Goal: Task Accomplishment & Management: Use online tool/utility

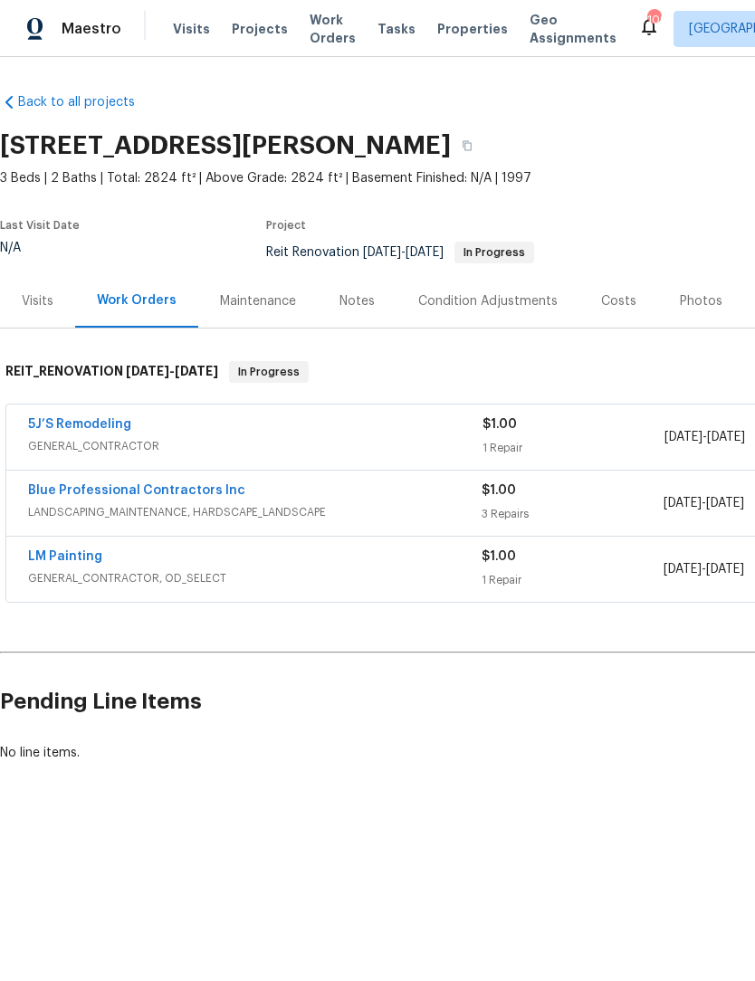
click at [357, 298] on div "Notes" at bounding box center [356, 301] width 35 height 18
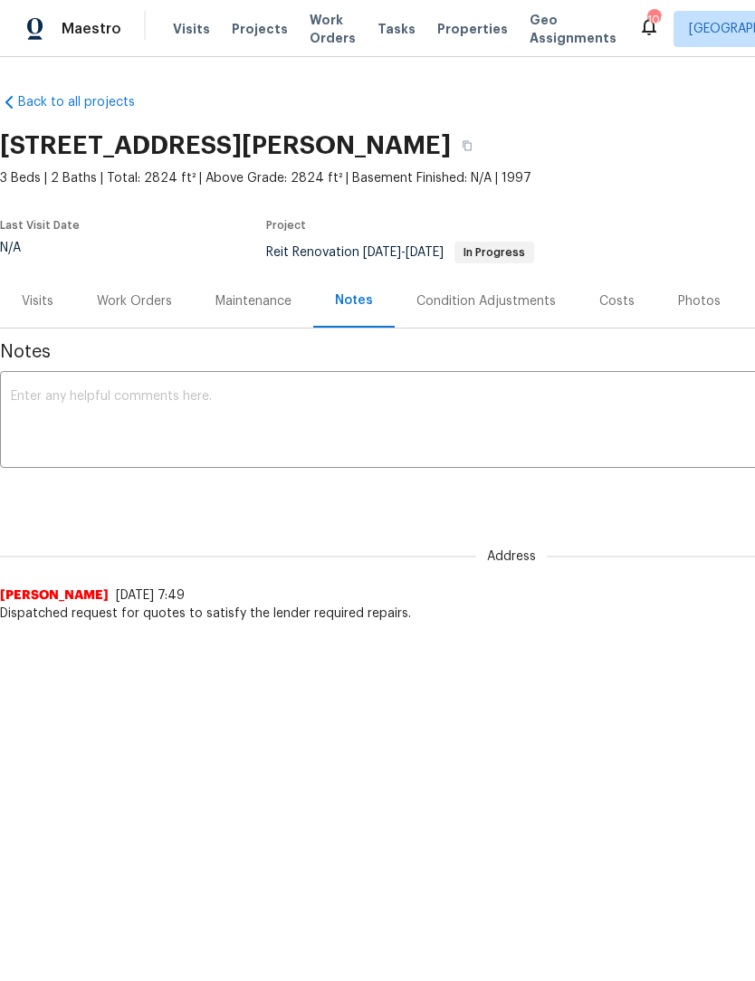
click at [206, 386] on div "x ​" at bounding box center [511, 421] width 1022 height 92
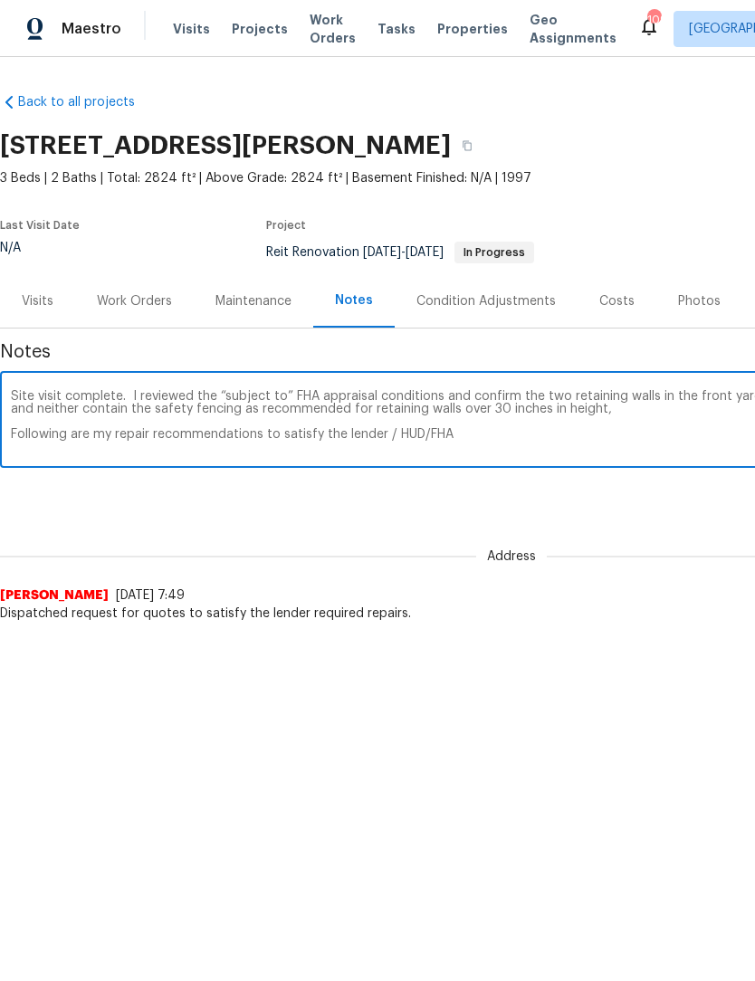
click at [391, 436] on textarea "Site visit complete. I reviewed the “subject to” FHA appraisal conditions and c…" at bounding box center [511, 421] width 1001 height 63
click at [486, 438] on textarea "Site visit complete. I reviewed the “subject to” FHA appraisal conditions and c…" at bounding box center [511, 421] width 1001 height 63
click at [59, 452] on textarea "Site visit complete. I reviewed the “subject to” FHA appraisal conditions and c…" at bounding box center [511, 421] width 1001 height 63
paste textarea "🔨 Rendering Concept – Budget Wood Safety Fence Fence Style: • 1x1 pressure-trea…"
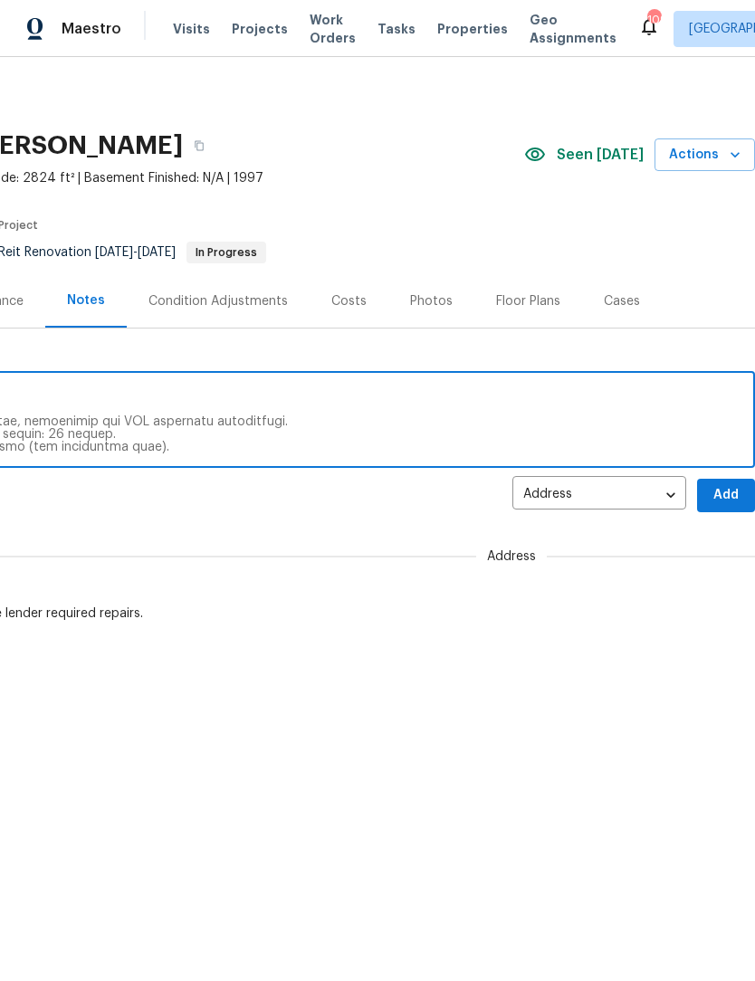
scroll to position [0, 268]
type textarea "Site visit complete. I reviewed the “subject to” FHA appraisal conditions and c…"
click at [728, 494] on span "Add" at bounding box center [725, 495] width 29 height 23
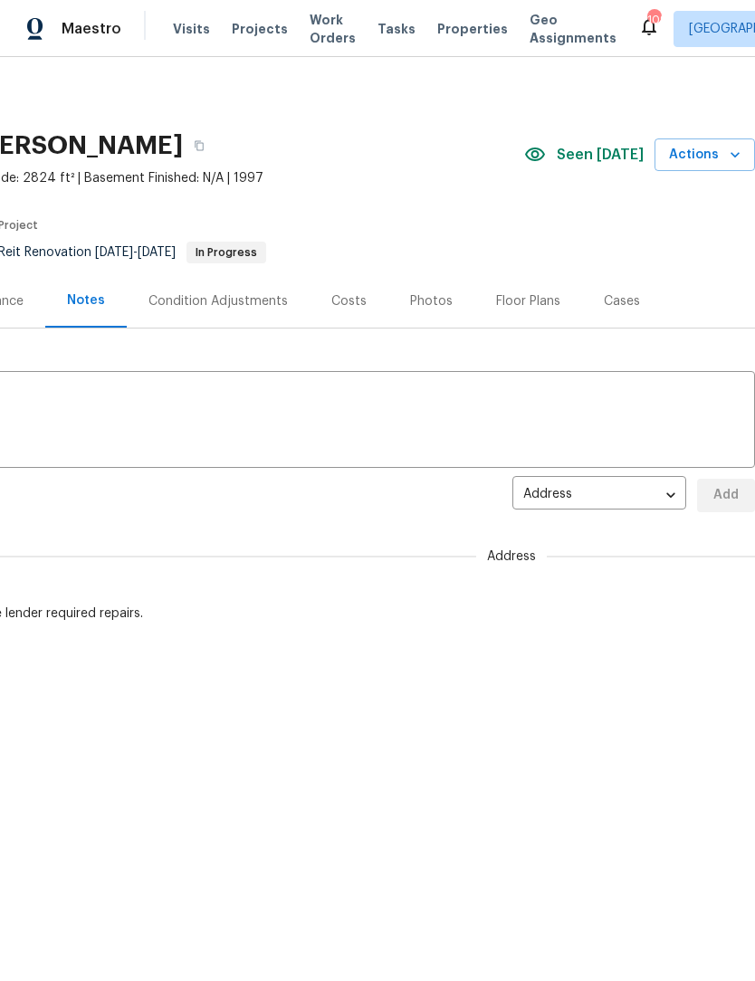
scroll to position [0, 0]
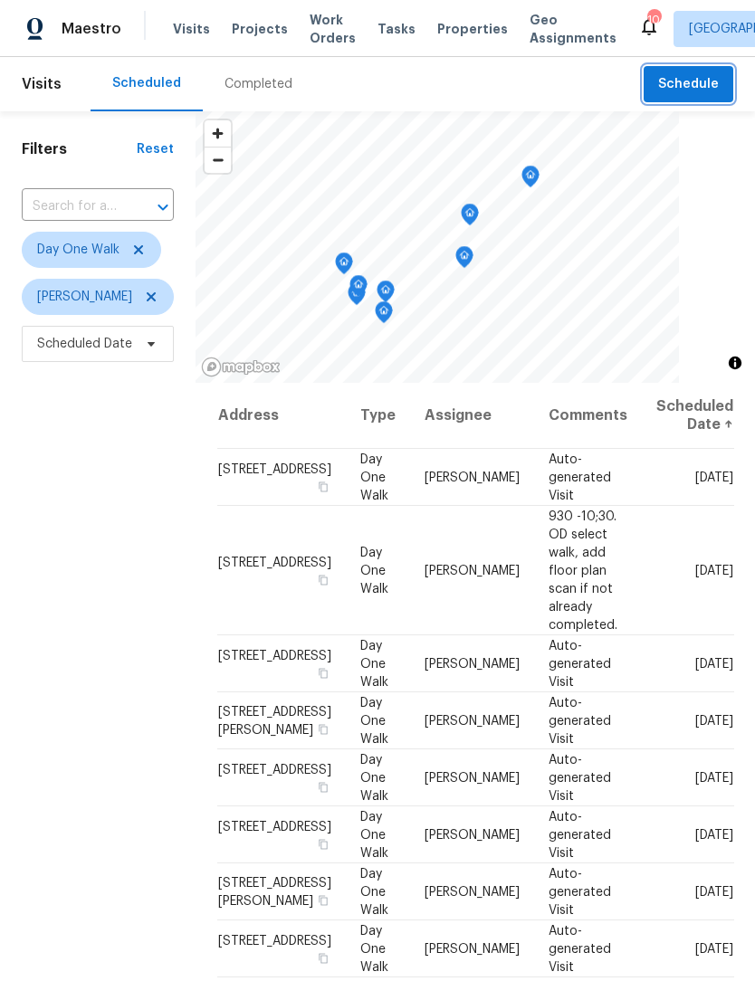
click at [700, 91] on span "Schedule" at bounding box center [688, 84] width 61 height 23
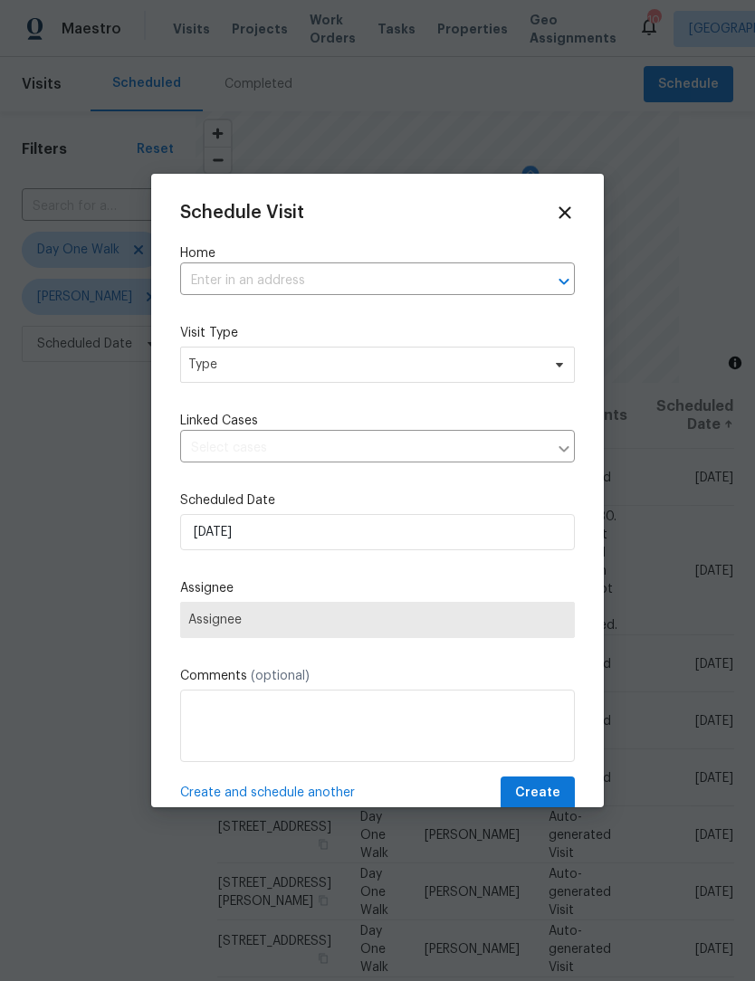
click at [325, 277] on input "text" at bounding box center [352, 281] width 344 height 28
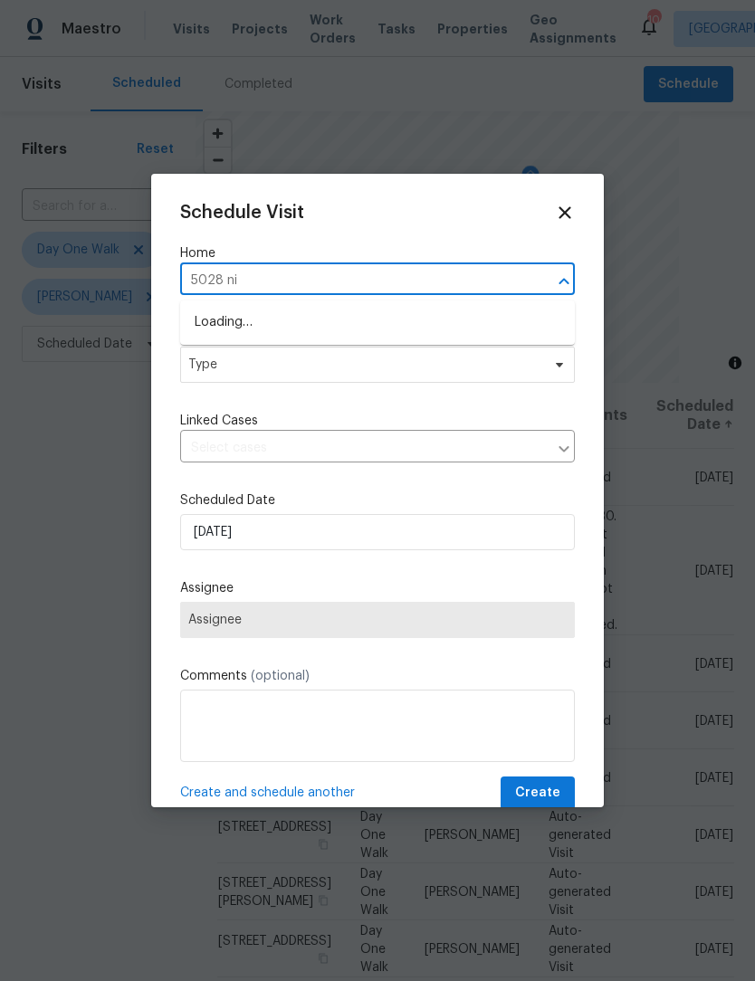
type input "5028 nic"
click at [348, 330] on li "[STREET_ADDRESS][PERSON_NAME]" at bounding box center [377, 323] width 394 height 30
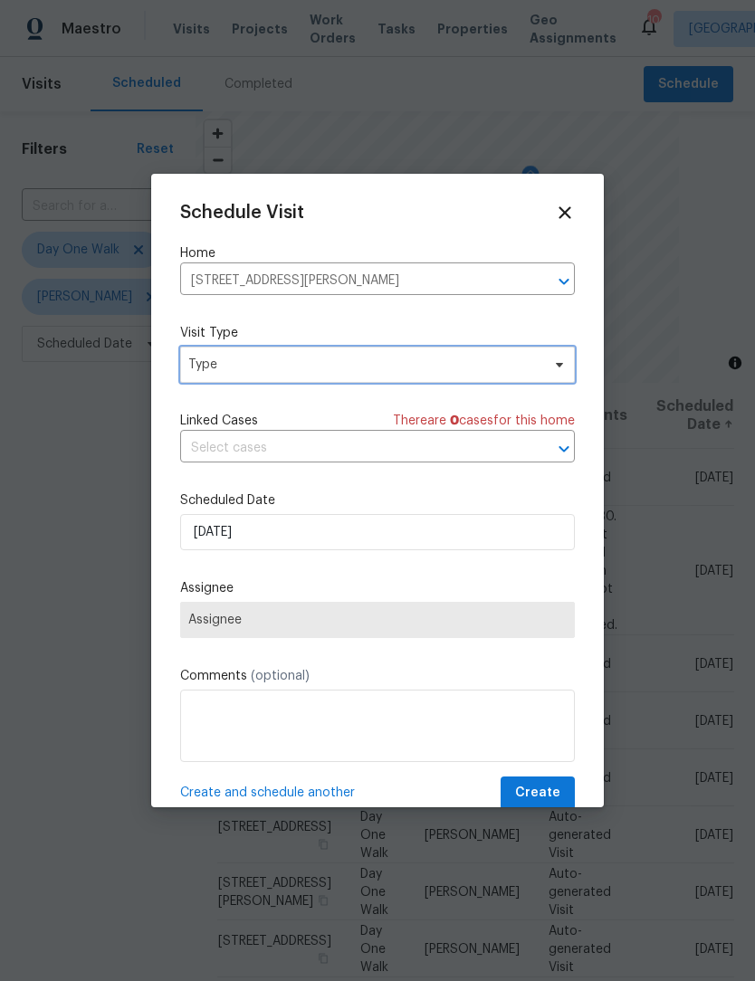
click at [563, 371] on icon at bounding box center [559, 364] width 14 height 14
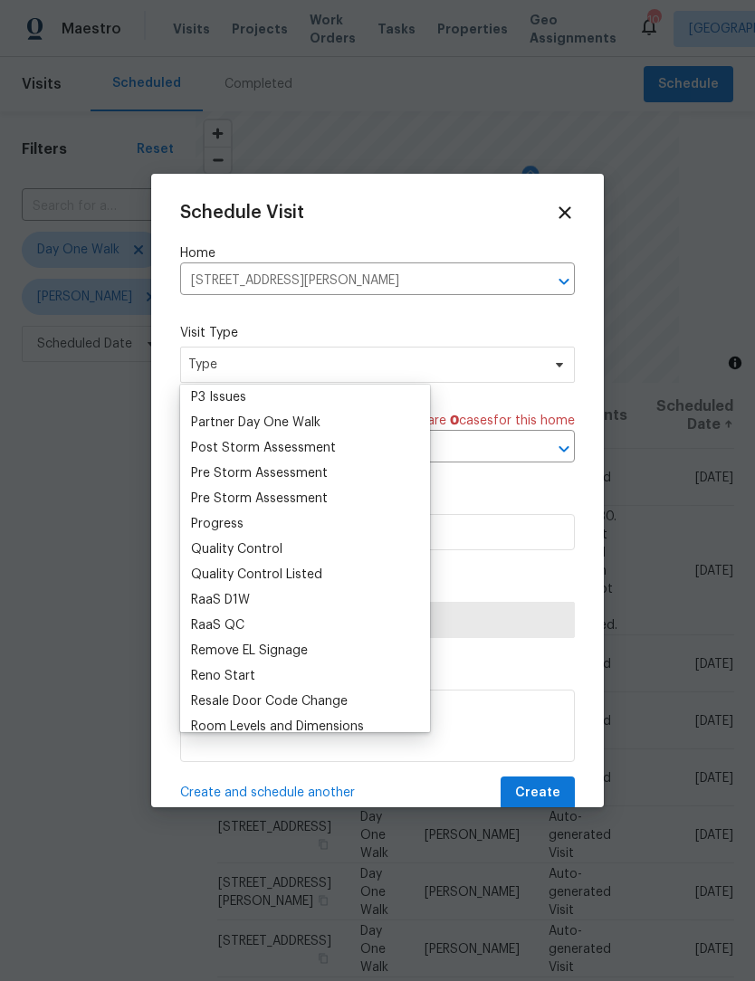
scroll to position [1073, 0]
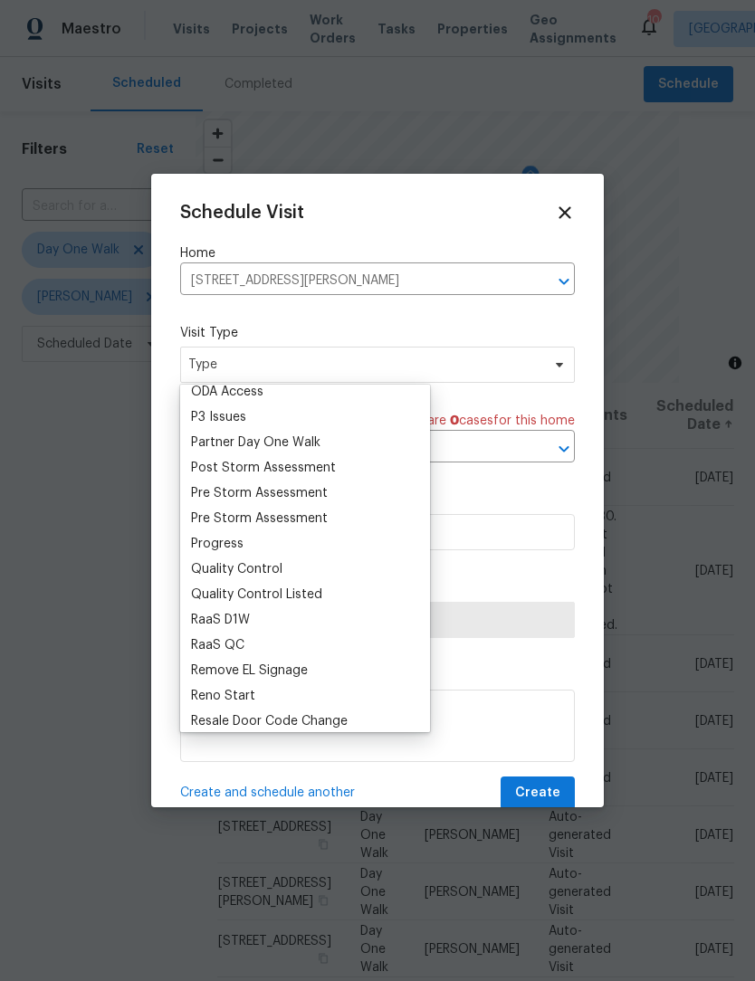
click at [231, 544] on div "Progress" at bounding box center [217, 544] width 52 height 18
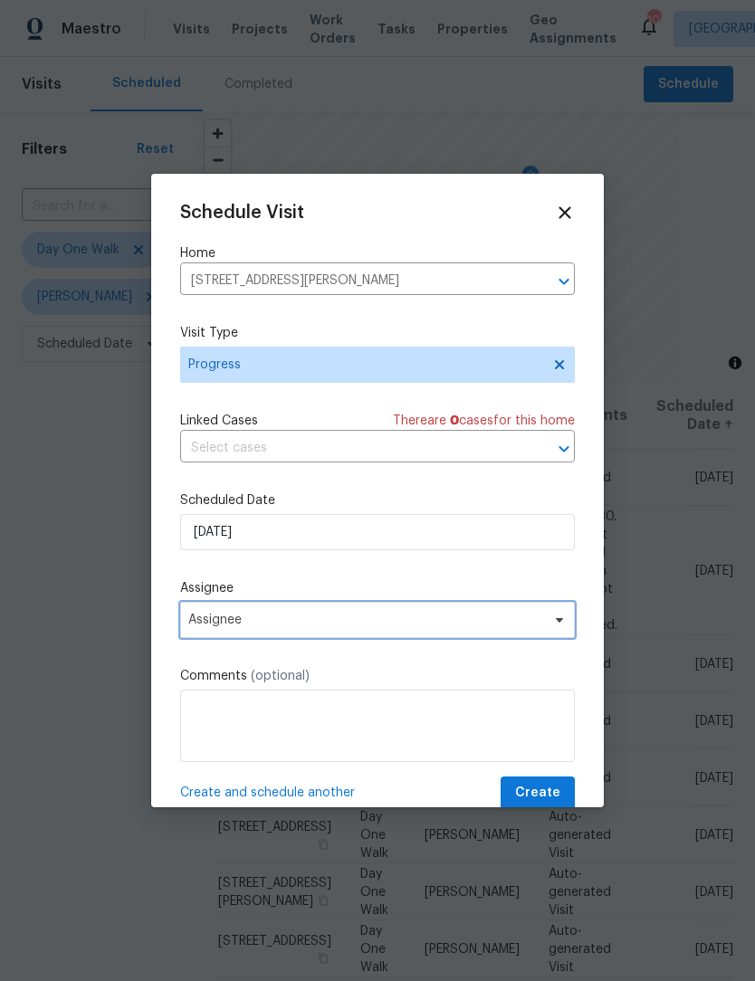
click at [564, 627] on icon at bounding box center [559, 619] width 14 height 14
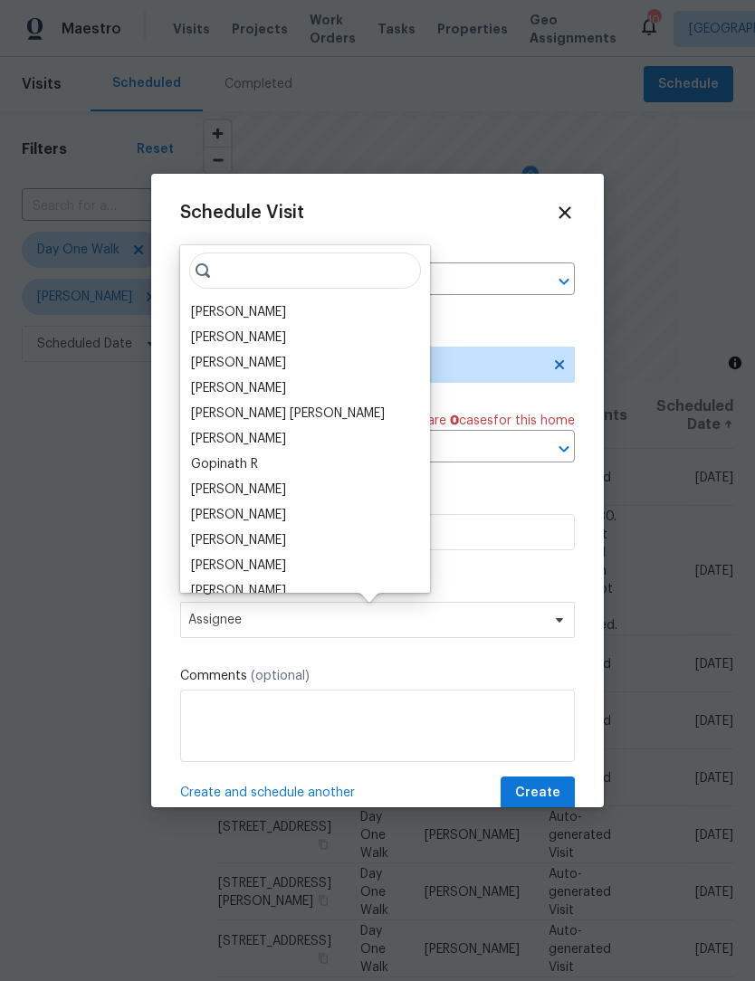
click at [263, 313] on div "[PERSON_NAME]" at bounding box center [238, 312] width 95 height 18
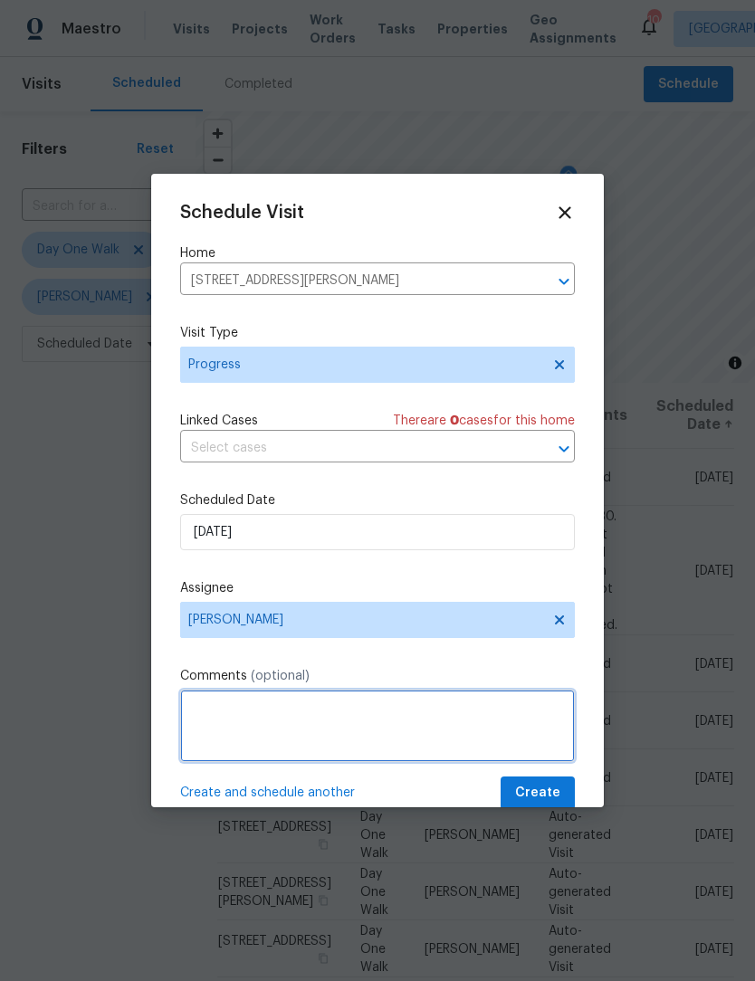
click at [290, 710] on textarea at bounding box center [377, 725] width 394 height 72
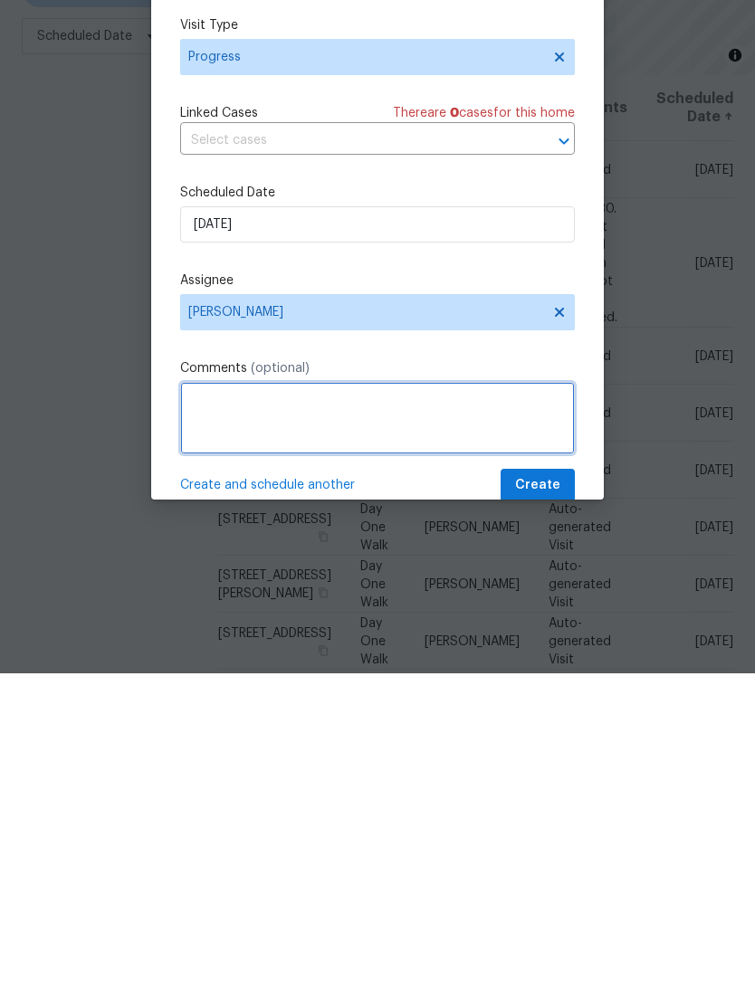
click at [228, 689] on textarea at bounding box center [377, 725] width 394 height 72
paste textarea "PROVIDE QUOTE: 1. Repair / replace the front upper level retaining wall where i…"
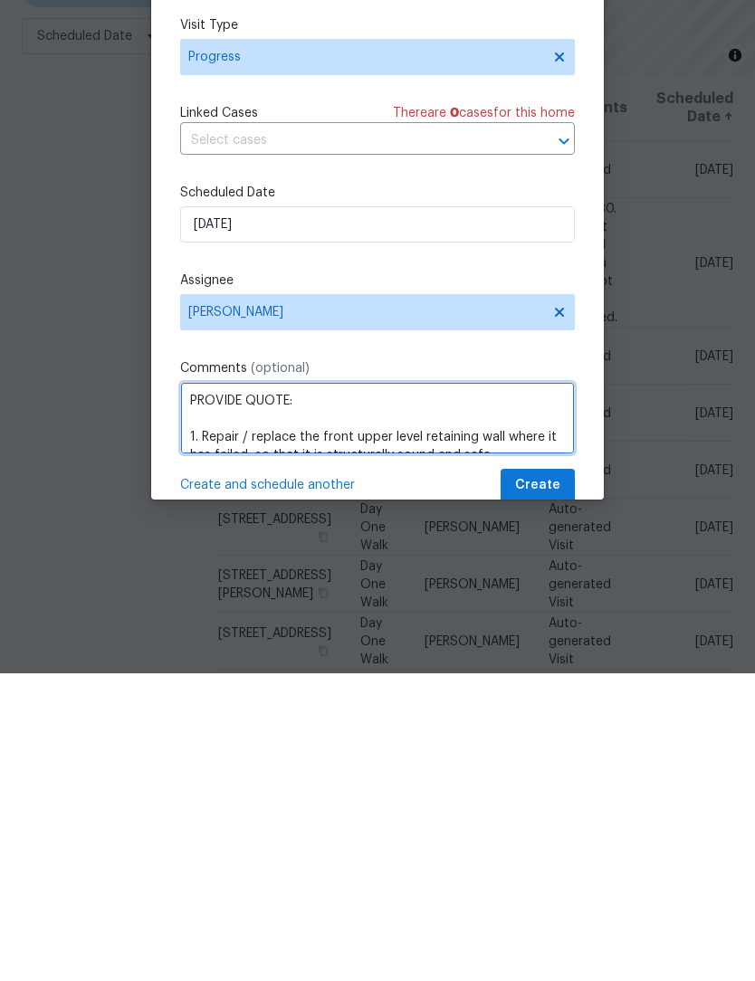
scroll to position [60, 0]
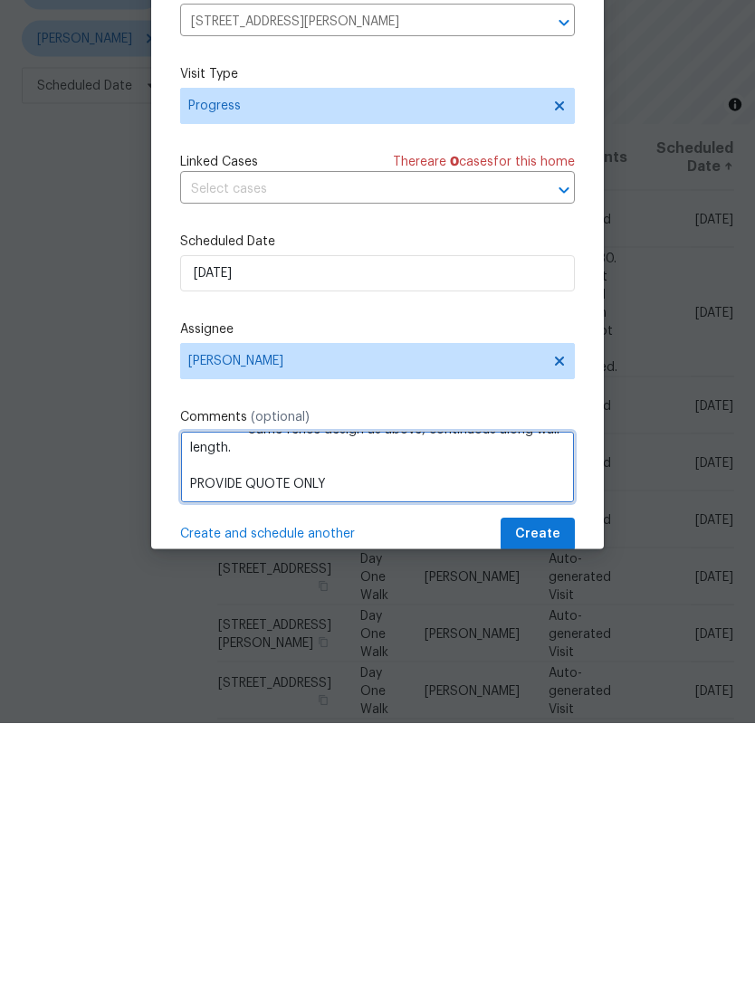
type textarea "PROVIDE QUOTE: 1. Repair / replace the front upper level retaining wall where i…"
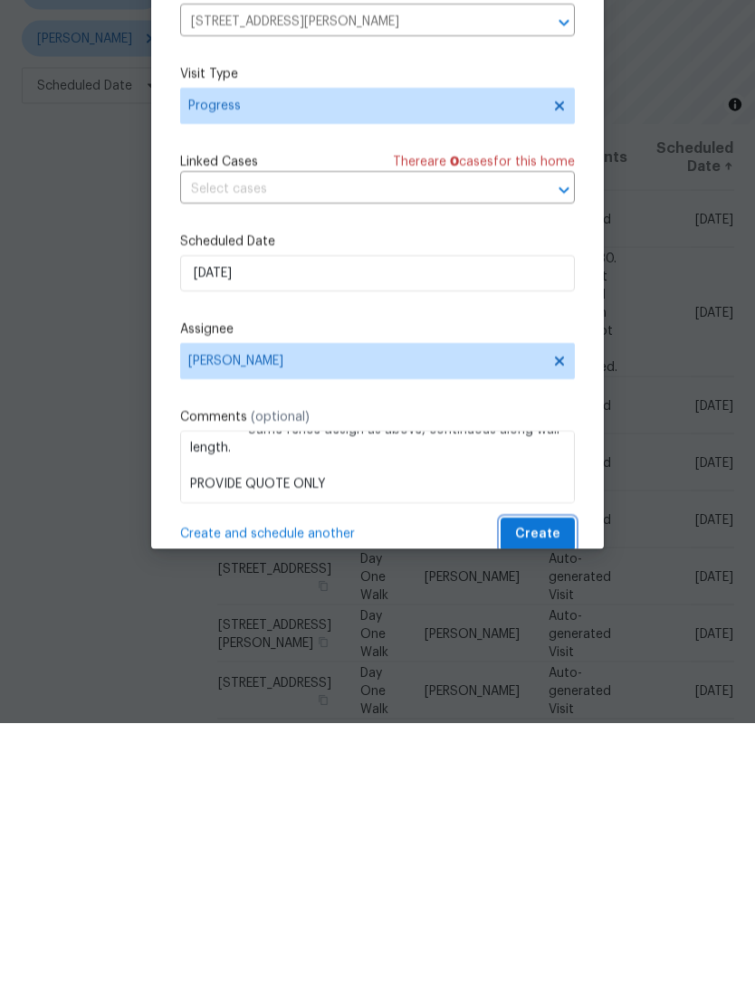
click at [548, 782] on span "Create" at bounding box center [537, 793] width 45 height 23
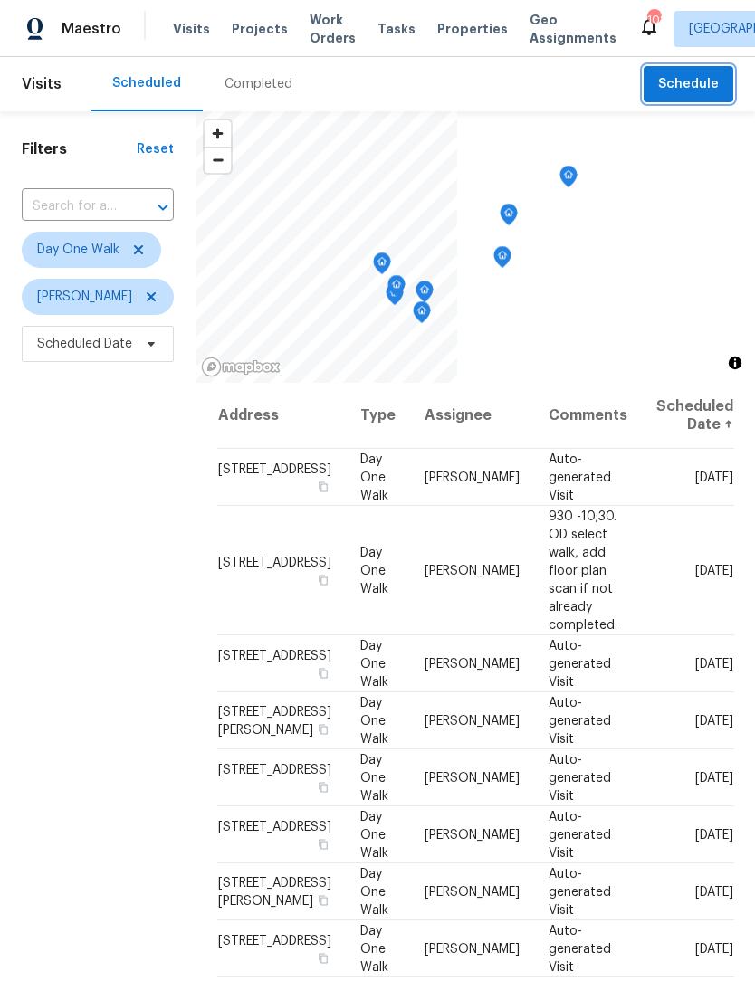
scroll to position [0, 0]
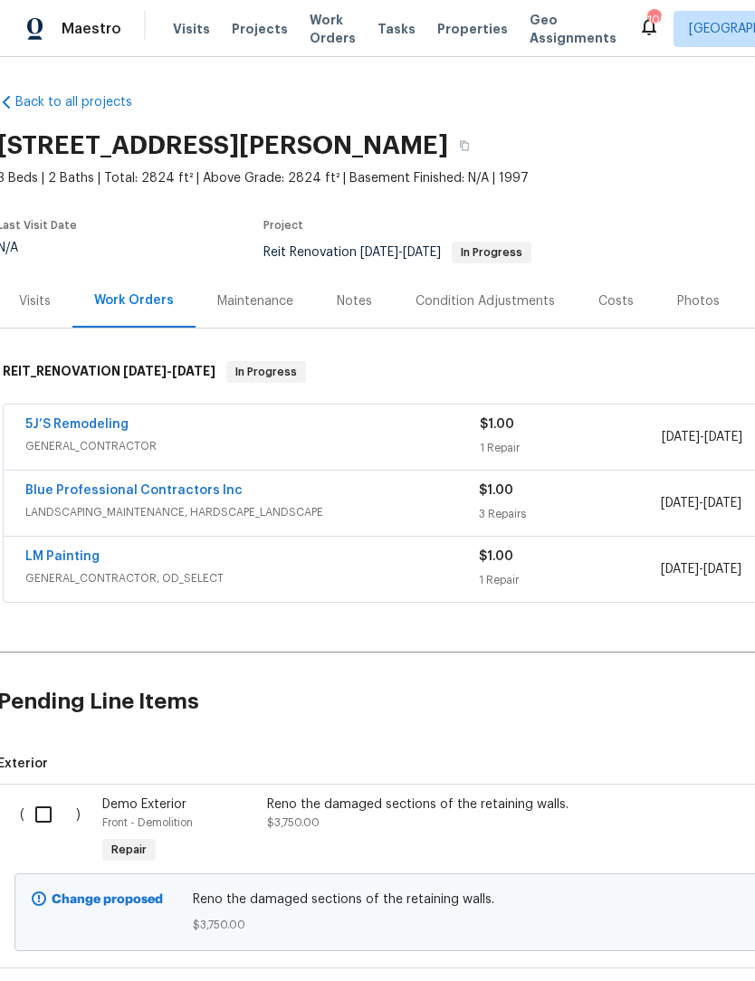
scroll to position [0, 3]
click at [367, 299] on div "Notes" at bounding box center [354, 301] width 35 height 18
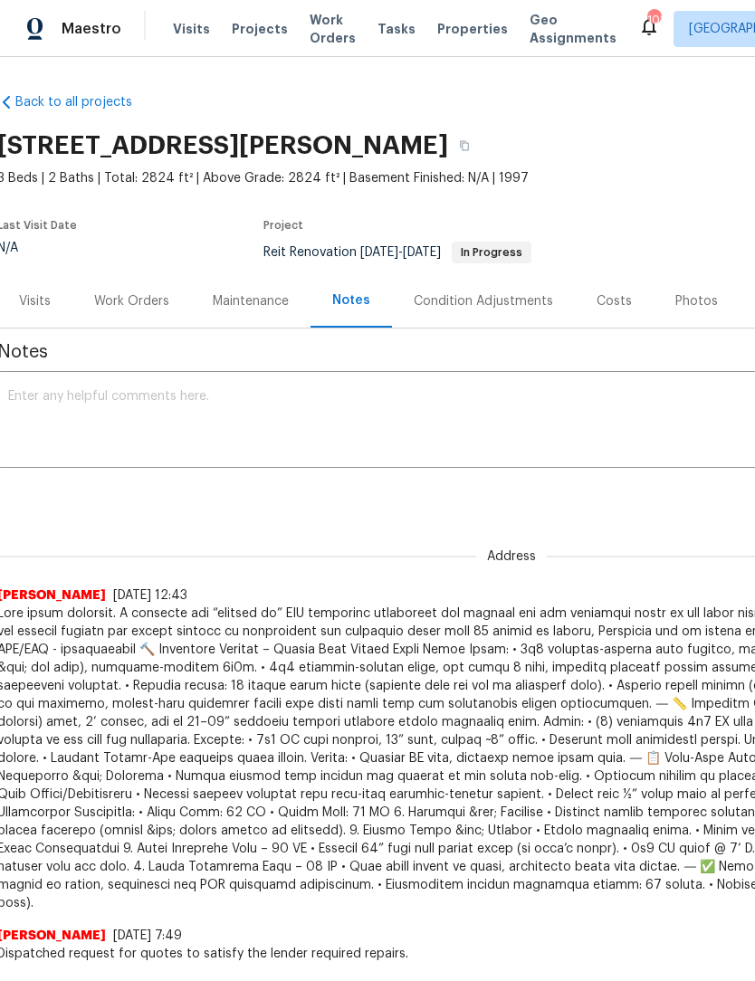
click at [233, 402] on textarea at bounding box center [508, 421] width 1001 height 63
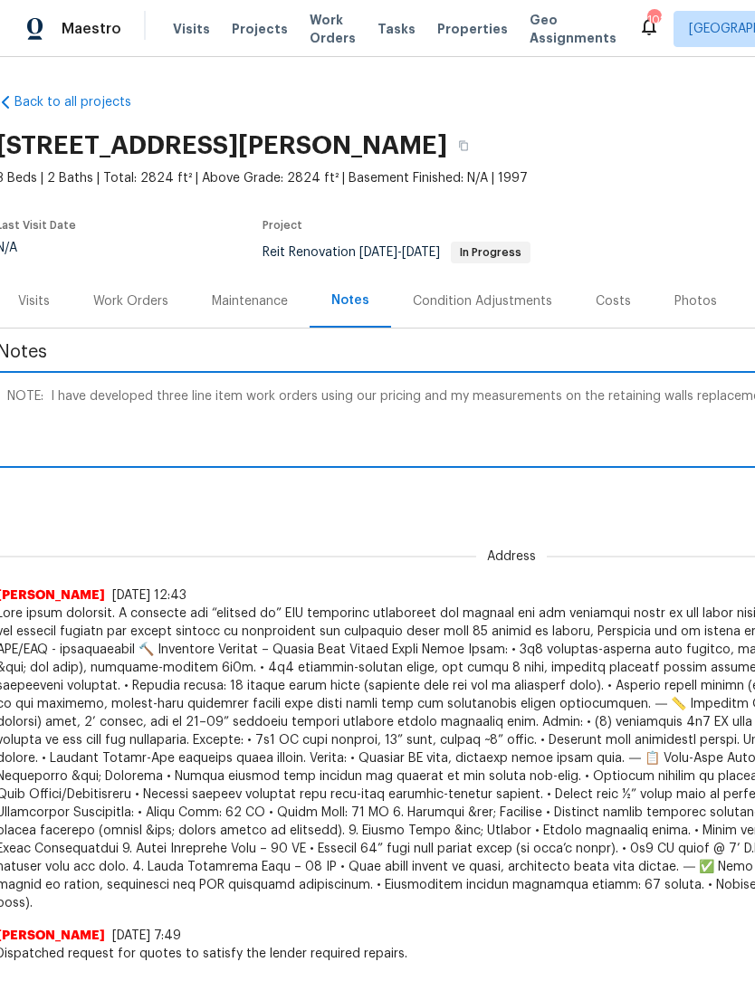
scroll to position [0, 268]
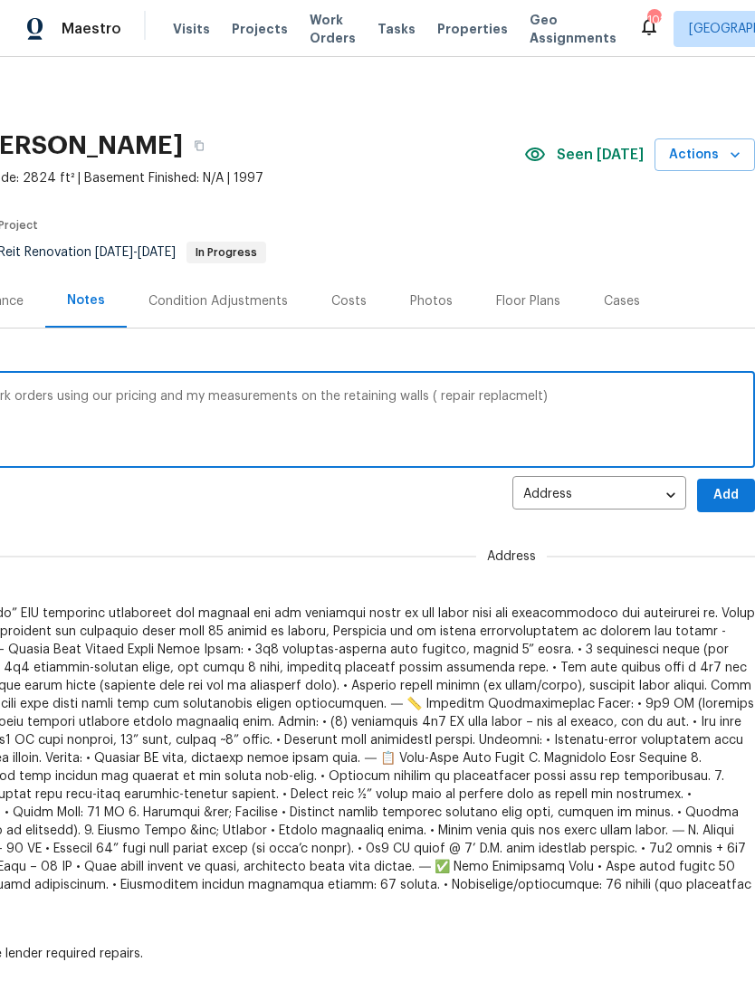
click at [504, 397] on textarea "NOTE: I have developed three line item work orders using our pricing and my mea…" at bounding box center [243, 421] width 1001 height 63
click at [589, 399] on textarea "NOTE: I have developed three line item work orders using our pricing and my mea…" at bounding box center [243, 421] width 1001 height 63
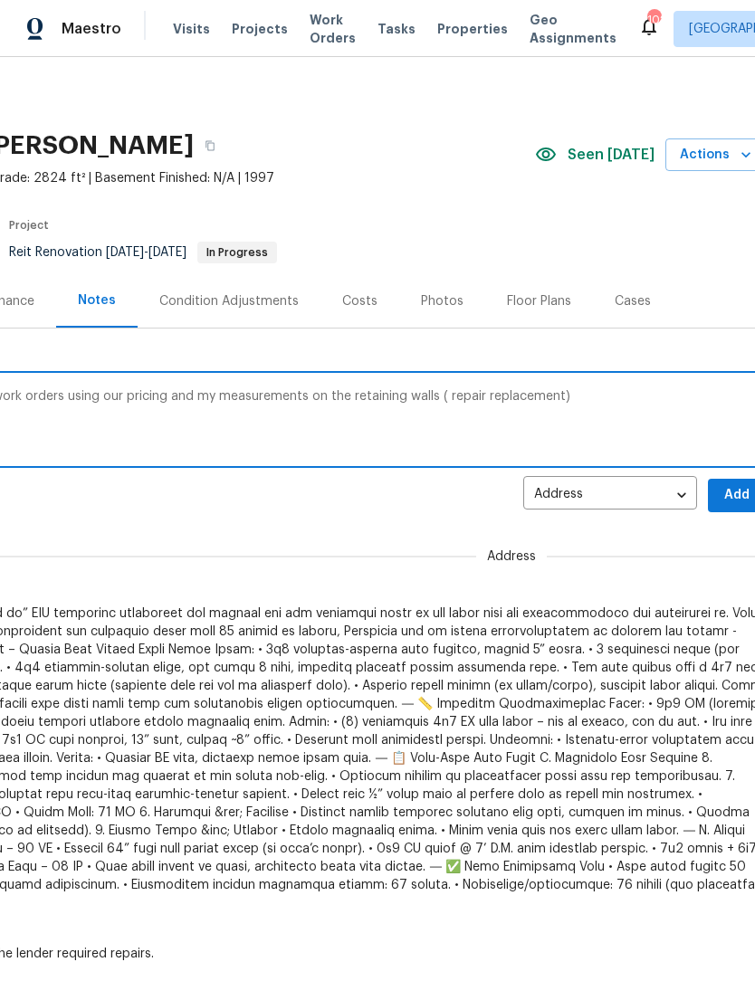
scroll to position [0, 257]
click at [558, 397] on textarea "NOTE: I have developed three line item work orders using our pricing and my mea…" at bounding box center [254, 421] width 1001 height 63
click at [527, 392] on textarea "NOTE: I have developed three line item work orders using our pricing and my mea…" at bounding box center [254, 421] width 1001 height 63
click at [439, 397] on textarea "NOTE: I have developed three line item work orders using our pricing and my mea…" at bounding box center [254, 421] width 1001 height 63
click at [500, 400] on textarea "NOTE: I have developed three line item work orders using our pricing and my mea…" at bounding box center [254, 421] width 1001 height 63
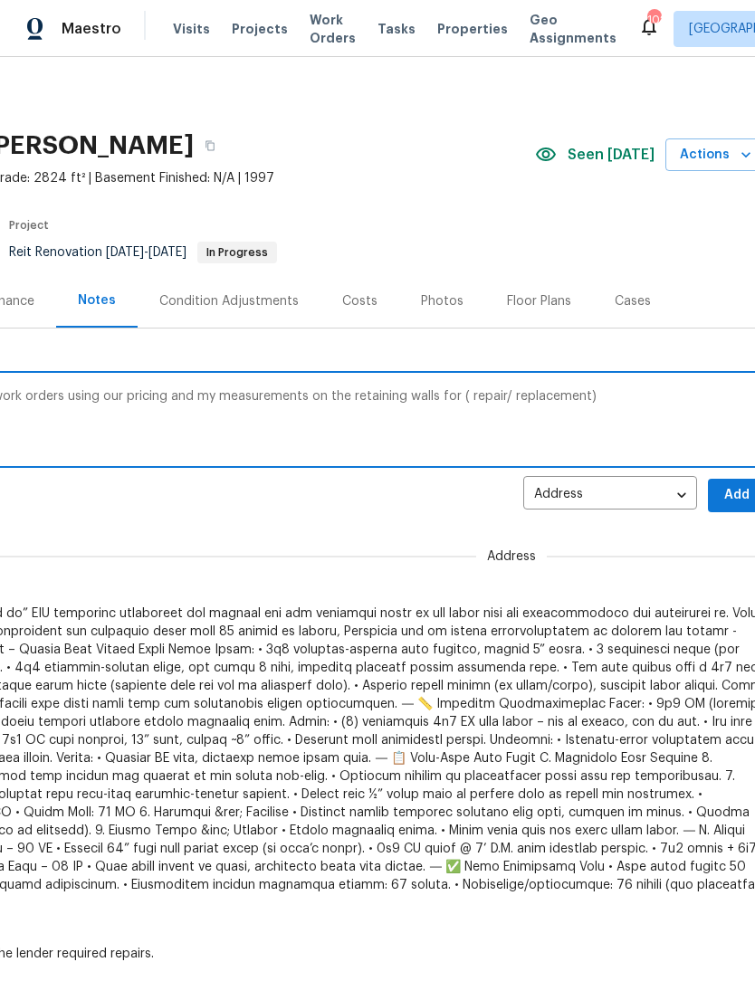
click at [612, 395] on textarea "NOTE: I have developed three line item work orders using our pricing and my mea…" at bounding box center [254, 421] width 1001 height 63
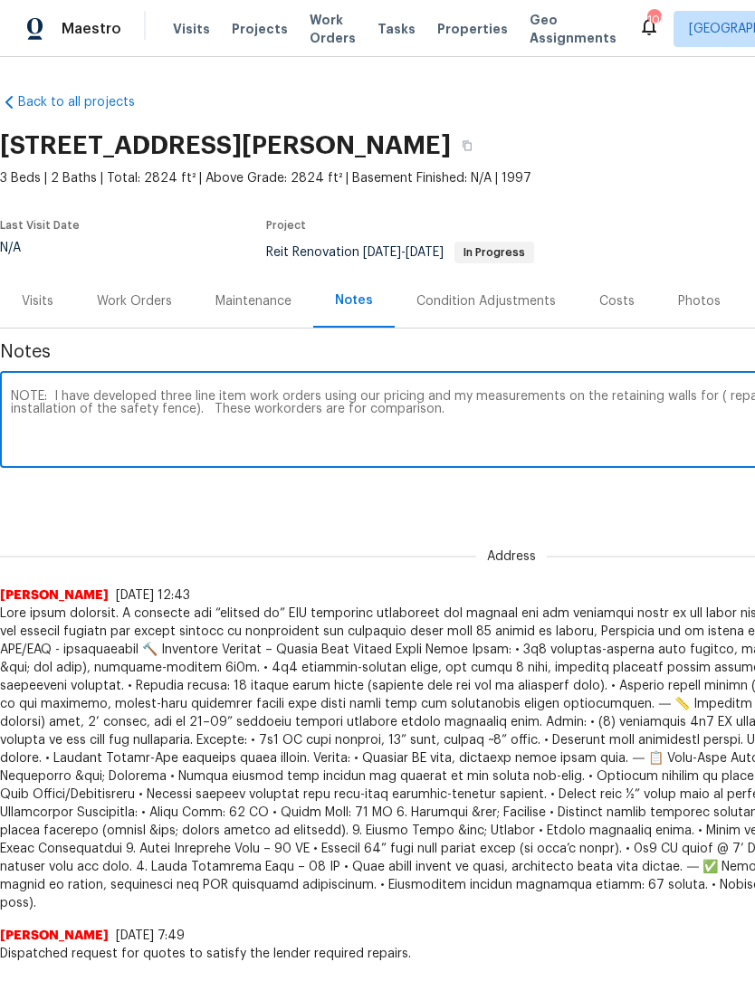
click at [276, 414] on textarea "NOTE: I have developed three line item work orders using our pricing and my mea…" at bounding box center [511, 421] width 1001 height 63
click at [276, 411] on textarea "NOTE: I have developed three line item work orders using our pricing and my mea…" at bounding box center [511, 421] width 1001 height 63
click at [251, 407] on textarea "NOTE: I have developed three line item work orders using our pricing and my mea…" at bounding box center [511, 421] width 1001 height 63
click at [472, 411] on textarea "NOTE: I have developed three line item work orders using our pricing and my mea…" at bounding box center [511, 421] width 1001 height 63
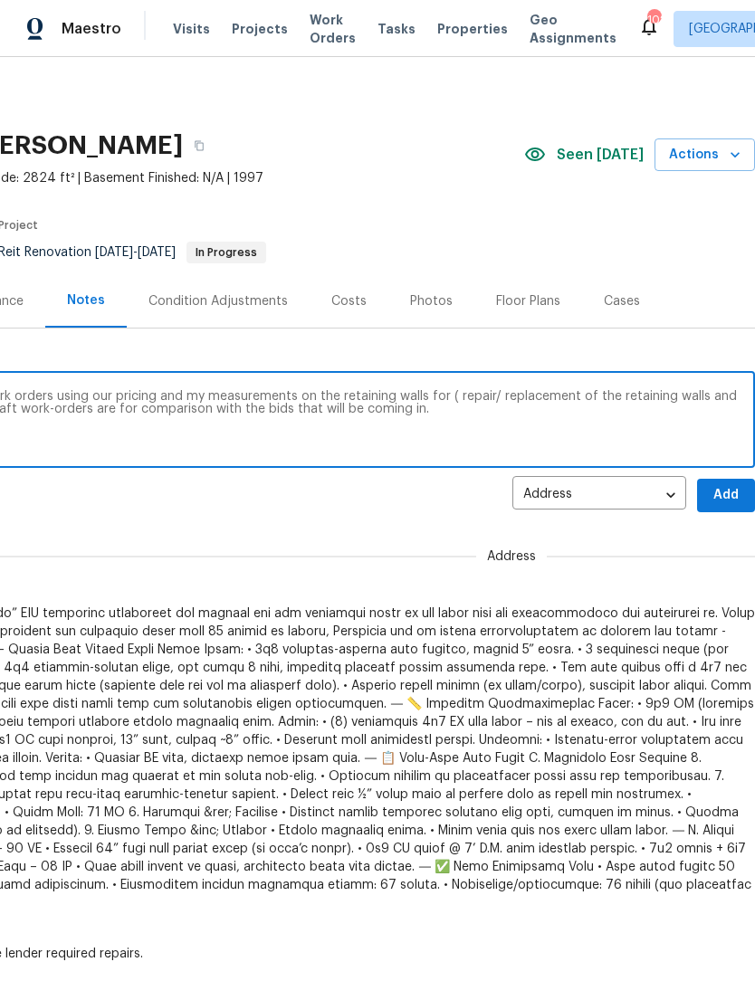
scroll to position [0, 268]
type textarea "NOTE: I have developed three line item work orders using our pricing and my mea…"
click at [729, 489] on span "Add" at bounding box center [725, 495] width 29 height 23
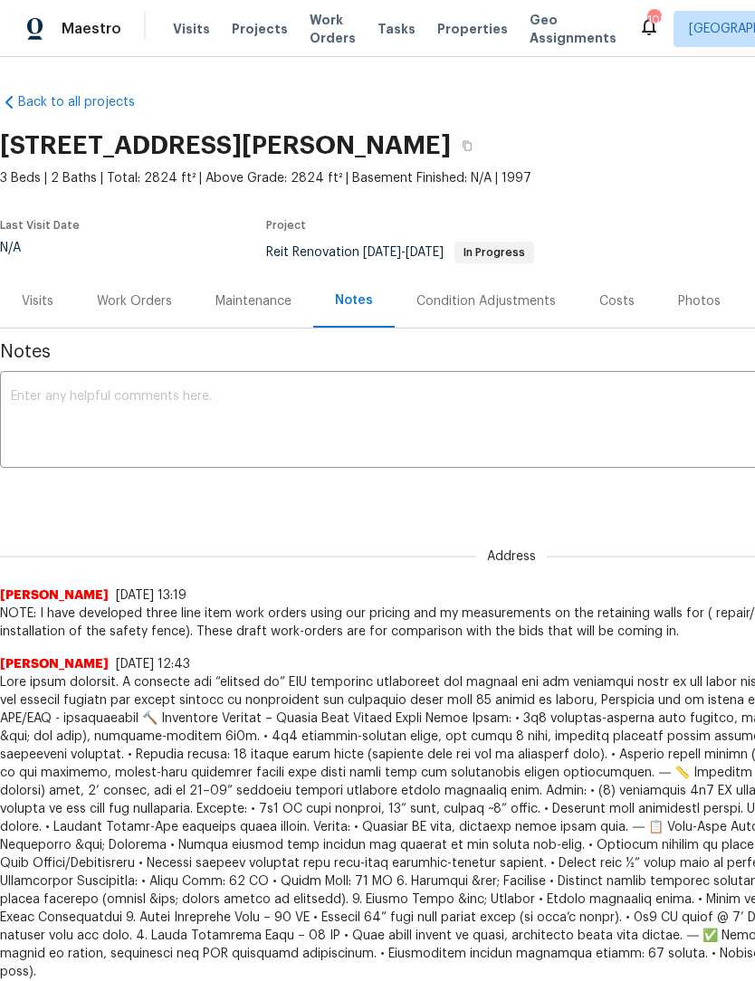
scroll to position [0, 0]
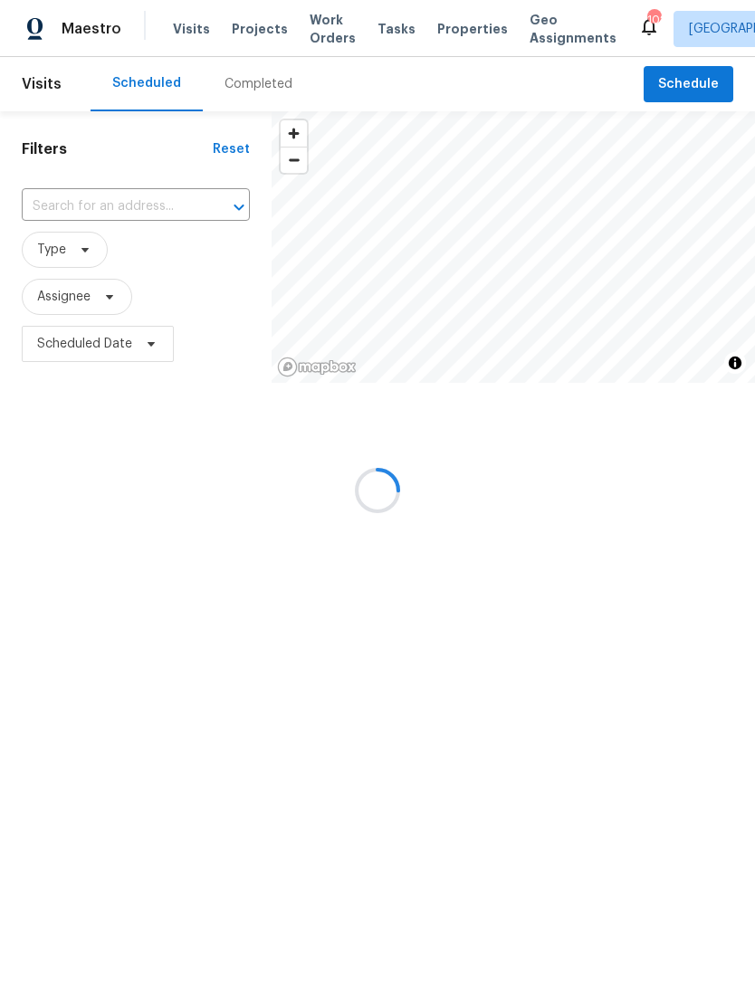
click at [707, 90] on div at bounding box center [377, 490] width 755 height 981
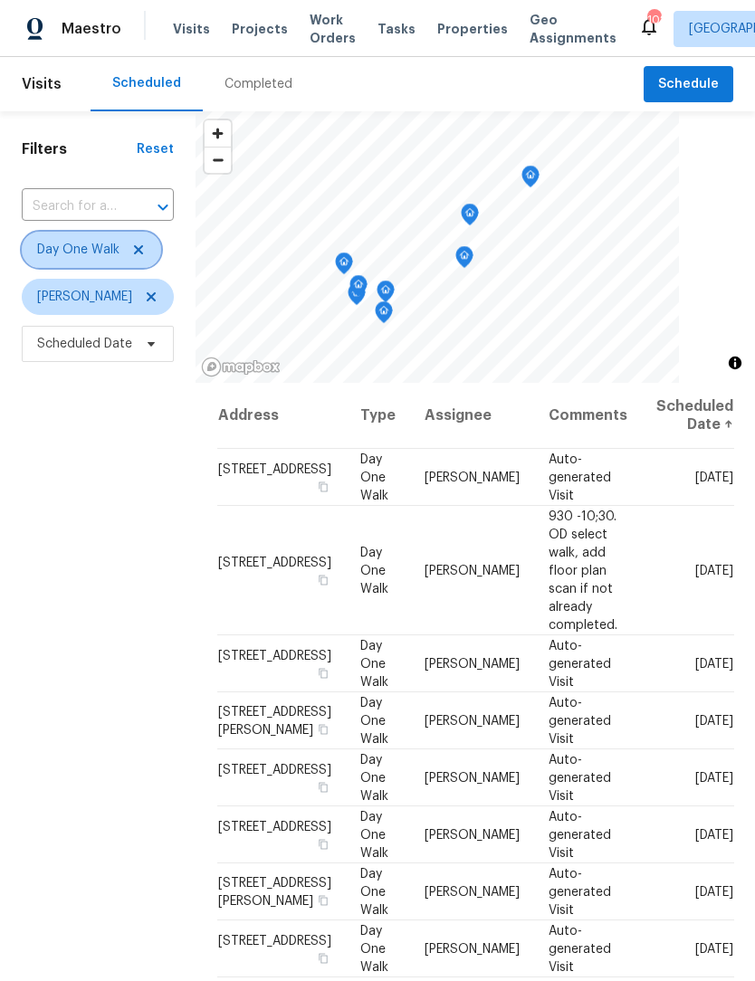
click at [136, 254] on icon at bounding box center [138, 249] width 9 height 9
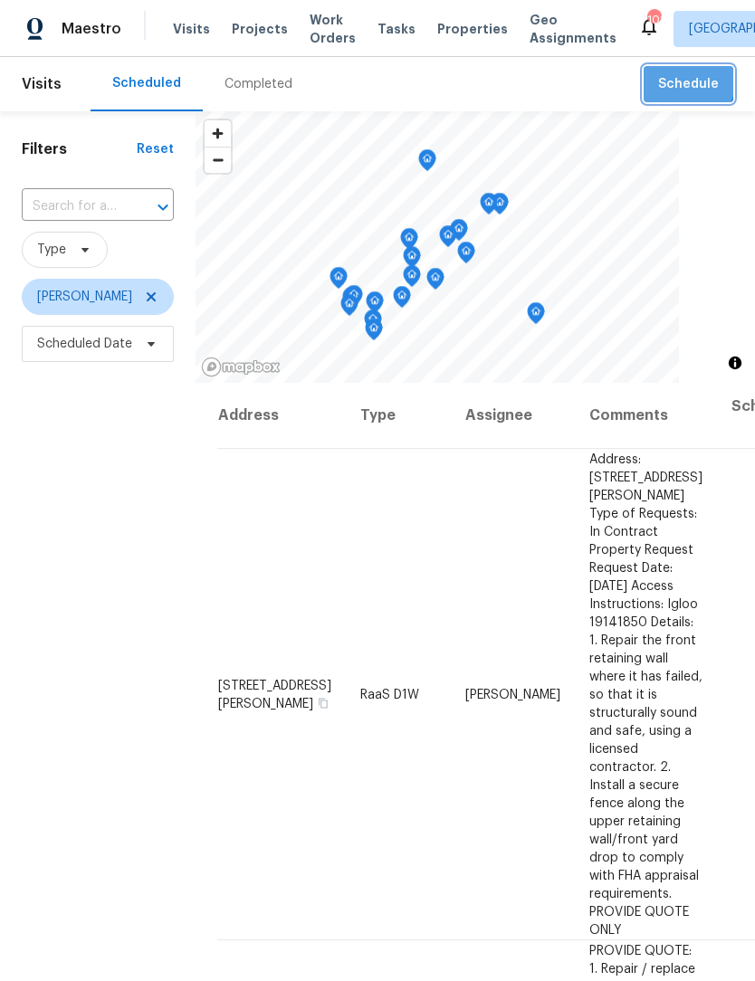
click at [690, 83] on span "Schedule" at bounding box center [688, 84] width 61 height 23
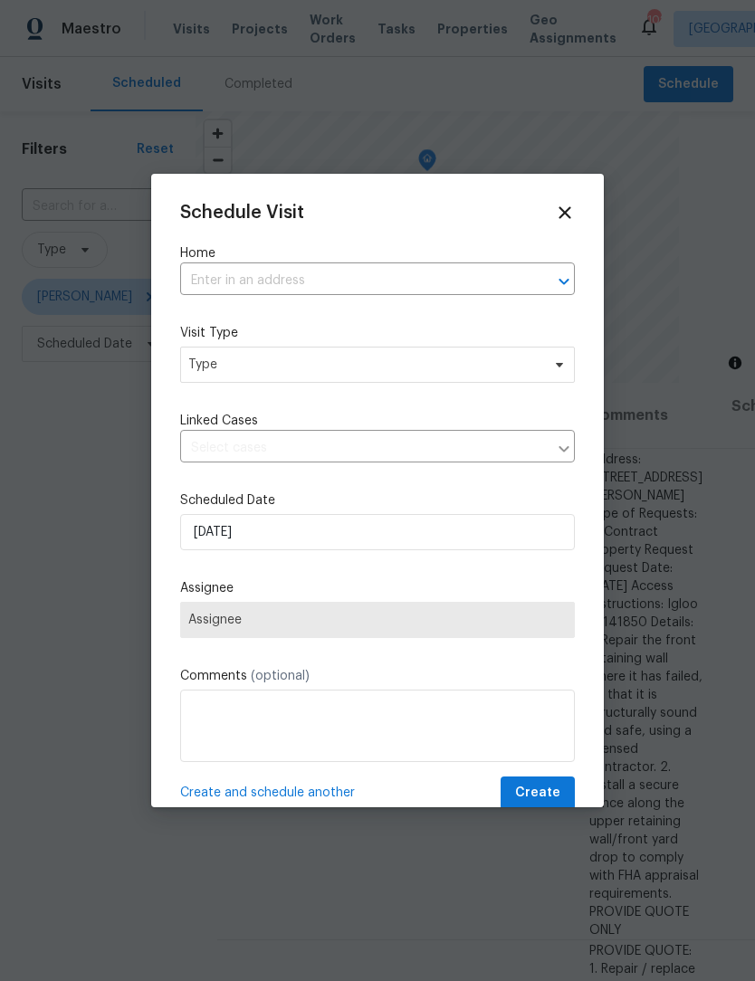
click at [317, 271] on input "text" at bounding box center [352, 281] width 344 height 28
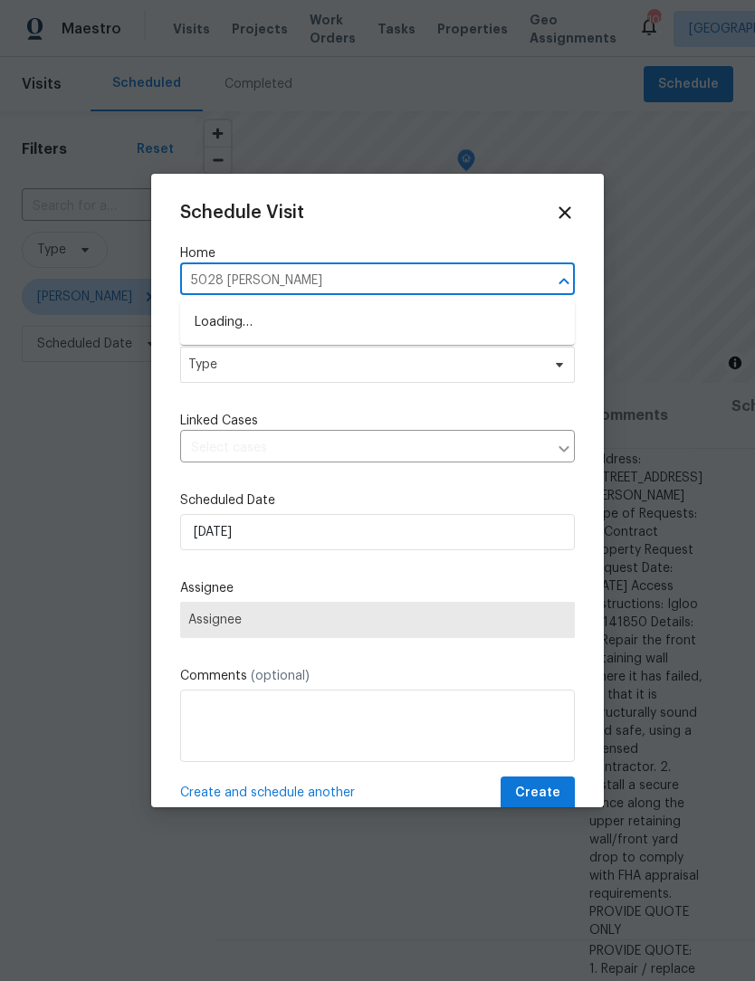
type input "5028 [PERSON_NAME]"
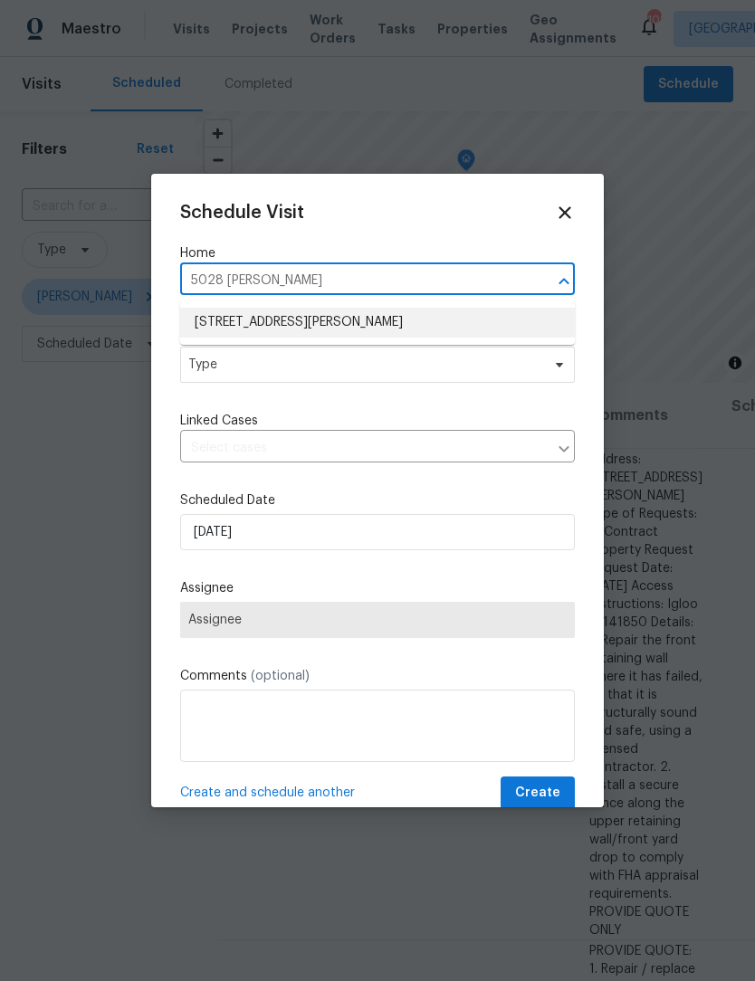
click at [375, 328] on li "[STREET_ADDRESS][PERSON_NAME]" at bounding box center [377, 323] width 394 height 30
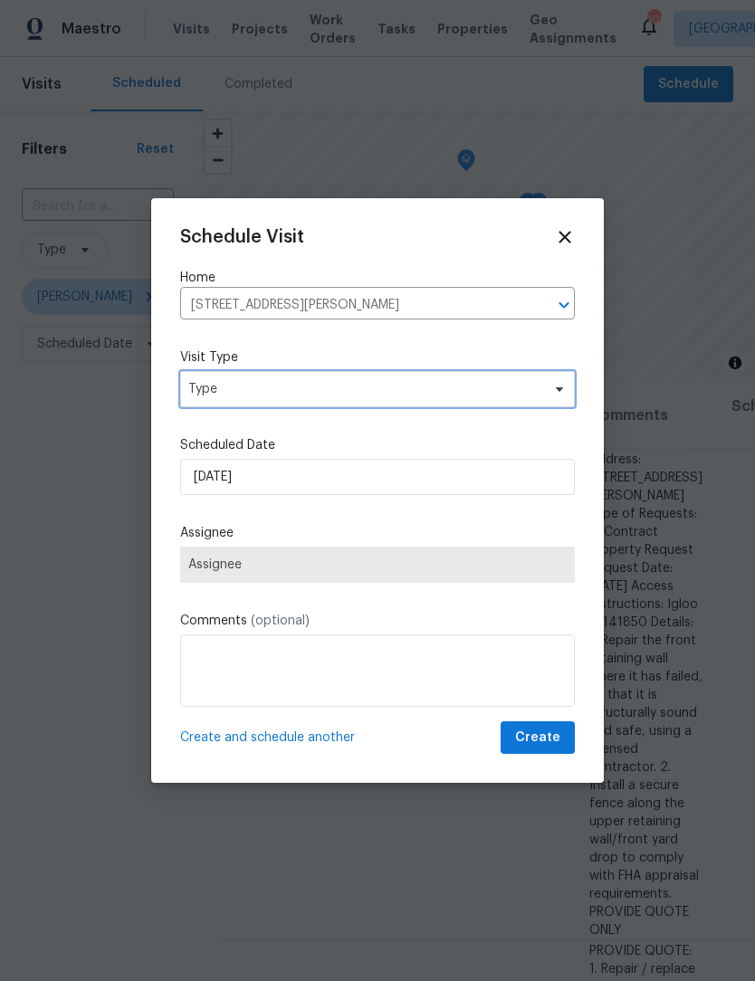
click at [564, 395] on icon at bounding box center [559, 389] width 14 height 14
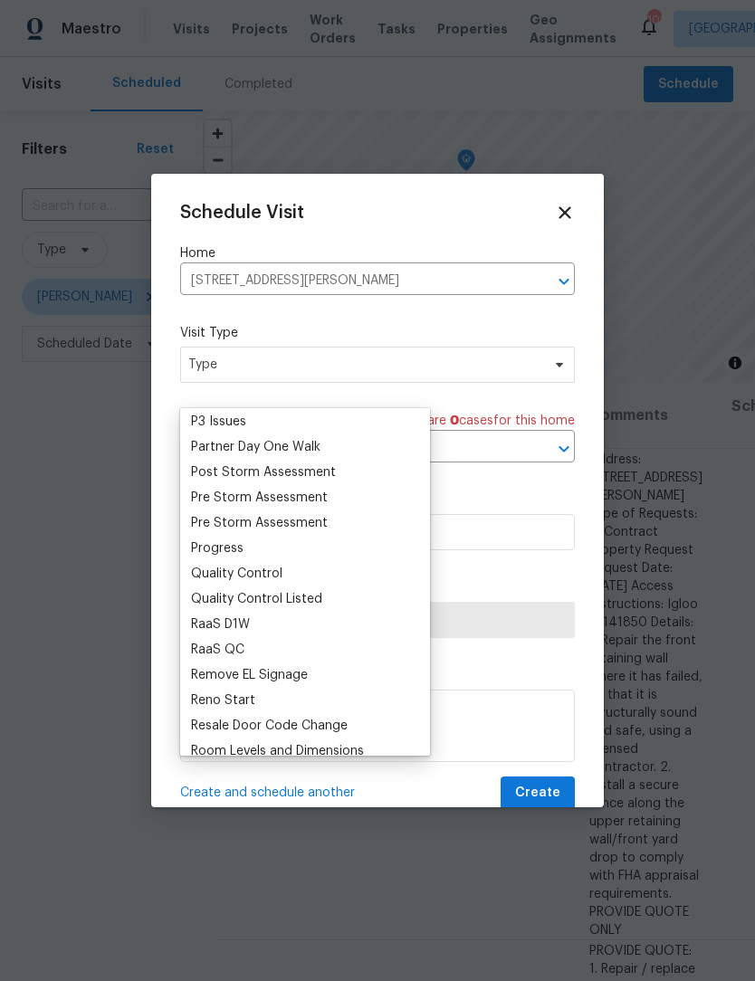
scroll to position [1093, 0]
click at [238, 552] on div "Progress" at bounding box center [217, 547] width 52 height 18
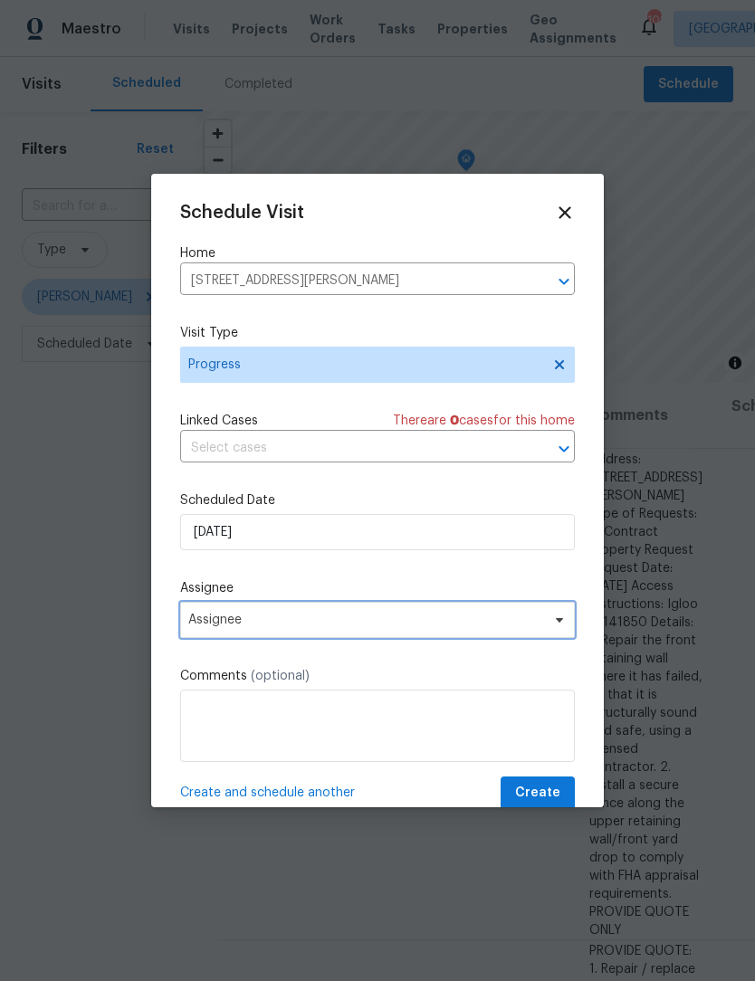
click at [559, 627] on icon at bounding box center [559, 619] width 14 height 14
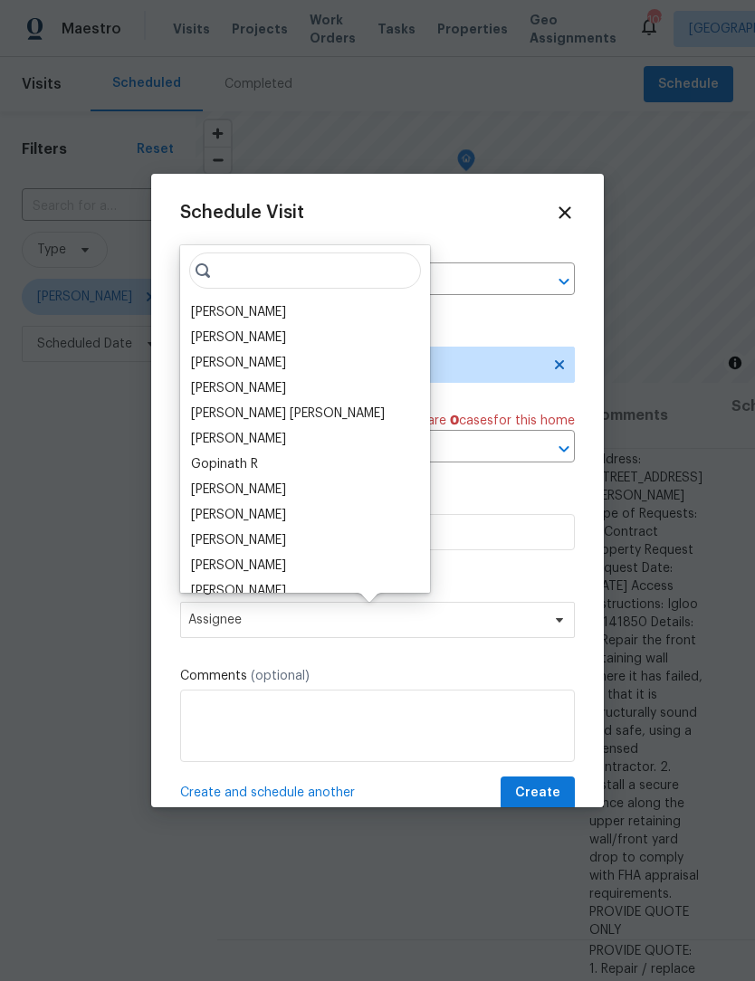
scroll to position [0, 0]
click at [280, 312] on div "[PERSON_NAME]" at bounding box center [238, 312] width 95 height 18
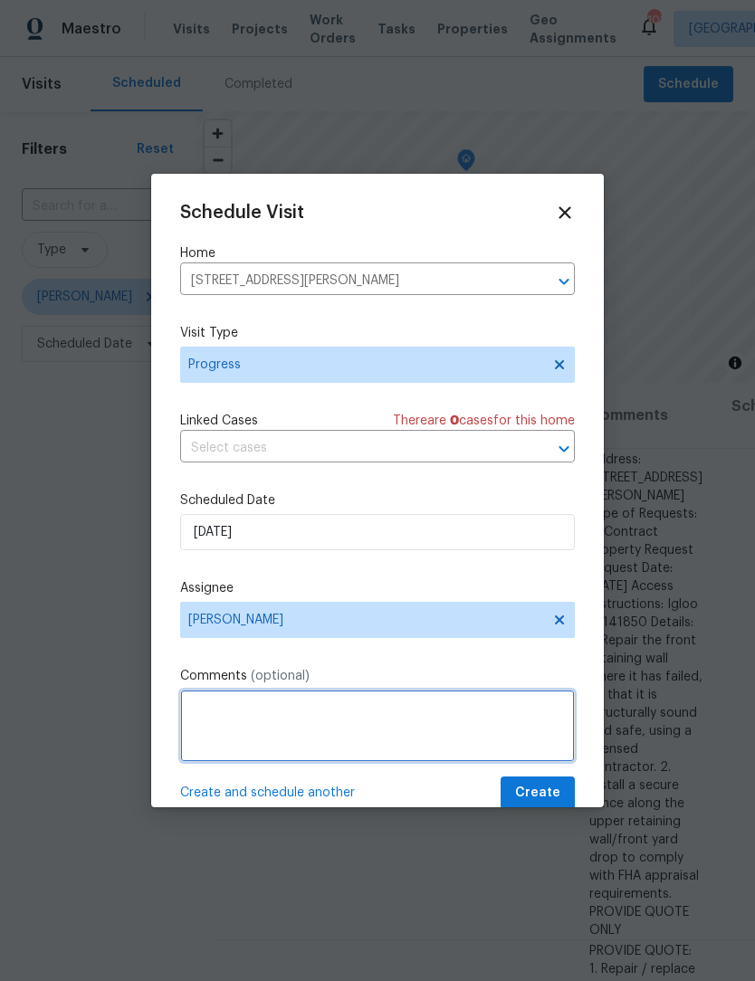
click at [306, 706] on textarea at bounding box center [377, 725] width 394 height 72
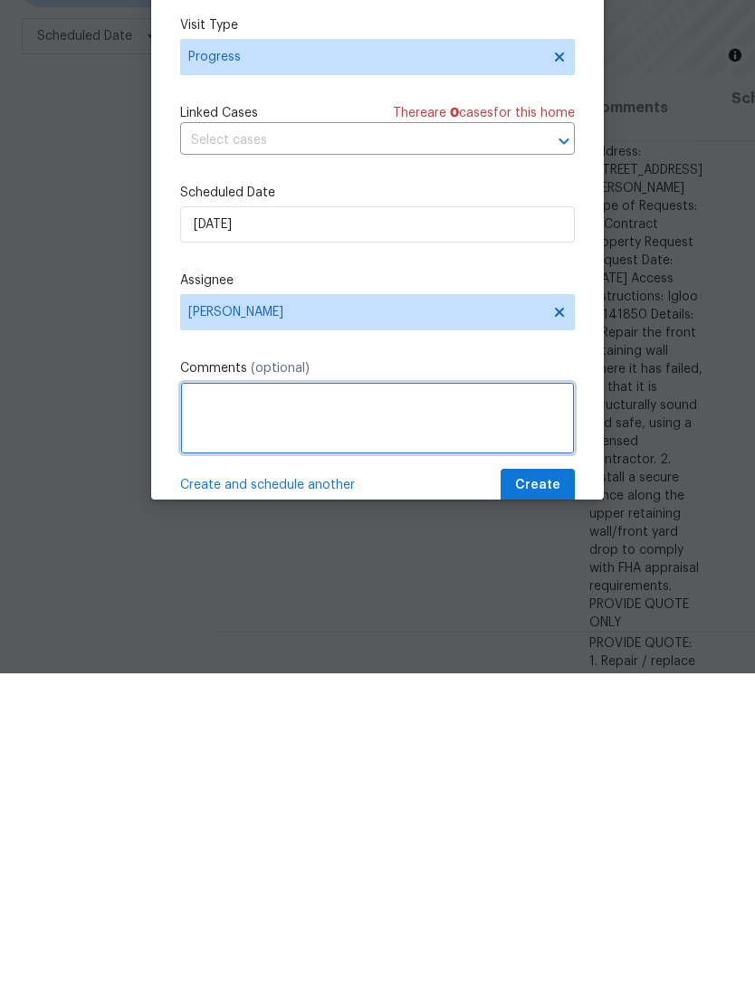
click at [238, 689] on textarea at bounding box center [377, 725] width 394 height 72
paste textarea "PROVIDE QUOTE ONLY"
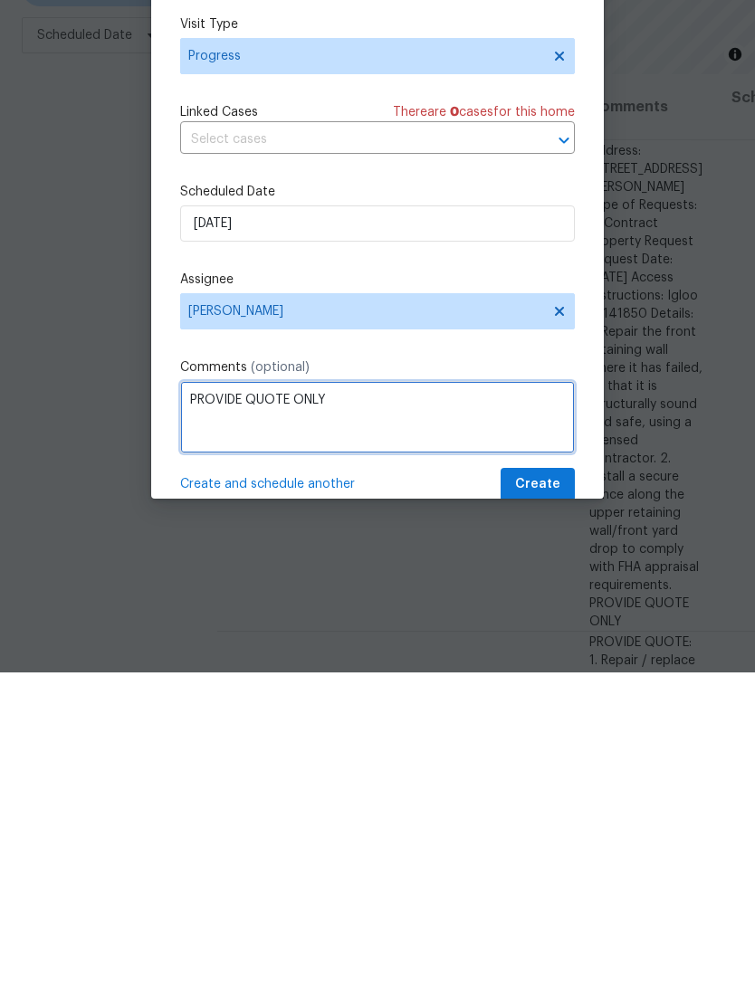
click at [232, 689] on textarea "PROVIDE QUOTE ONLY" at bounding box center [377, 725] width 394 height 72
click at [413, 689] on textarea "PROVIDE QUOTE ONLY" at bounding box center [377, 725] width 394 height 72
click at [229, 689] on textarea "PROVIDE QUOTE ONLY" at bounding box center [377, 725] width 394 height 72
paste textarea "PROVIDE QUOTE ONLY"
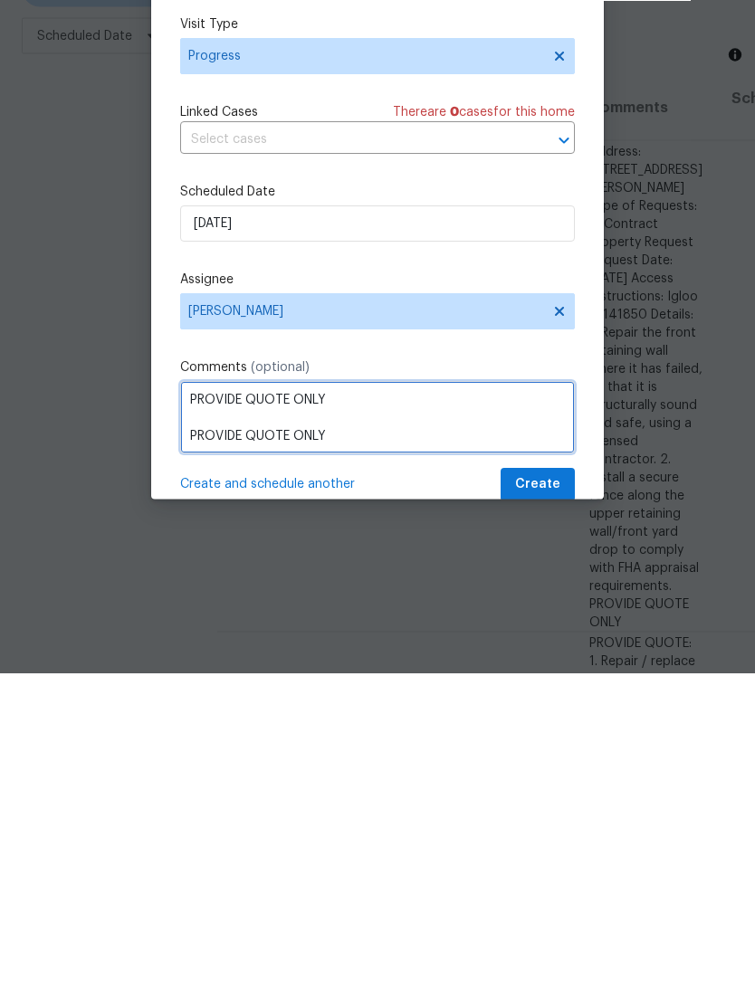
scroll to position [61, 0]
click at [244, 689] on textarea "PROVIDE QUOTE ONLY PROVIDE QUOTE ONLY" at bounding box center [377, 725] width 394 height 72
click at [230, 689] on textarea "PROVIDE QUOTE ONLY PROVIDE QUOTE ONLY" at bounding box center [377, 725] width 394 height 72
paste textarea "Hello [PERSON_NAME], we have a new house assigned as one of our listing pilot h…"
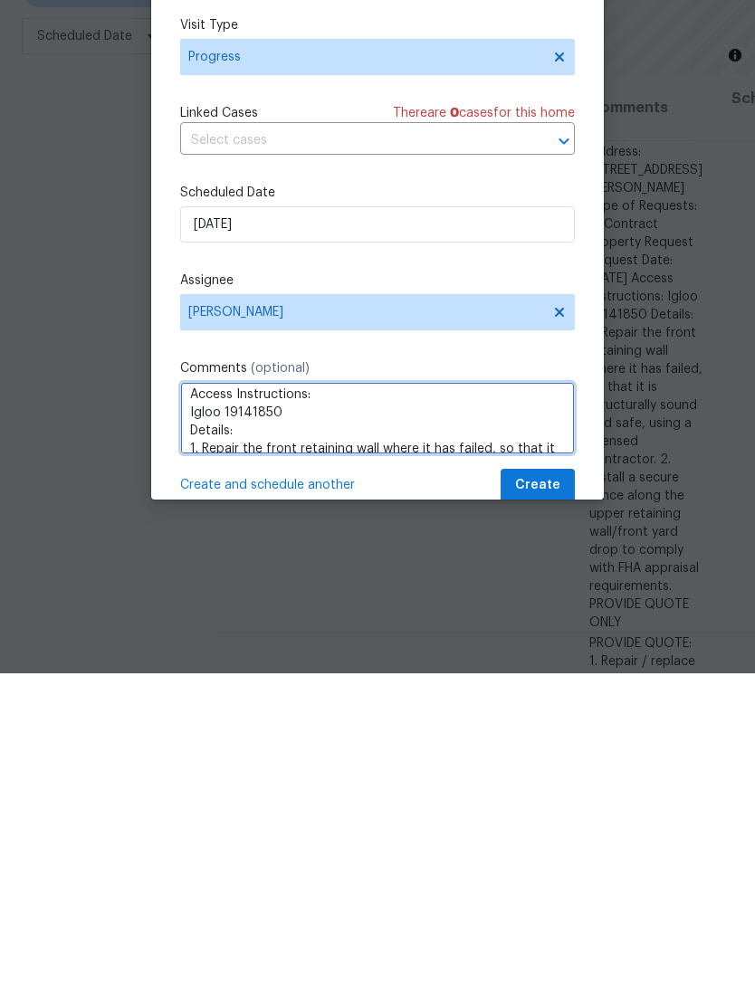
scroll to position [211, 0]
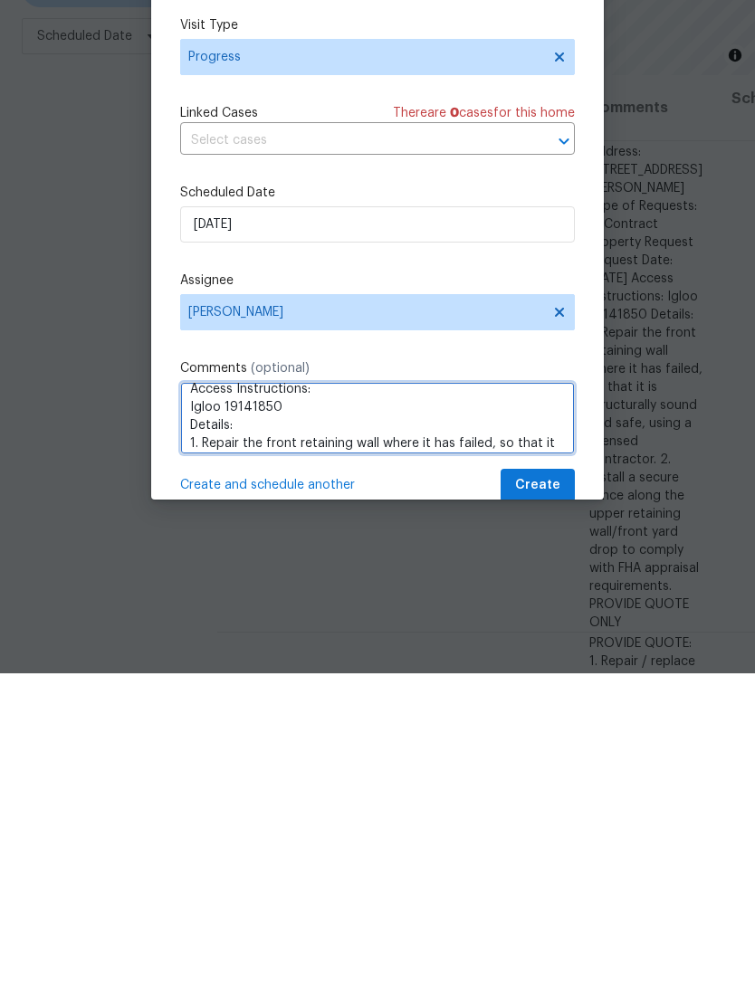
click at [301, 689] on textarea "PROVIDE QUOTE ONLY Hello [PERSON_NAME], we have a new house assigned as one of …" at bounding box center [377, 725] width 394 height 72
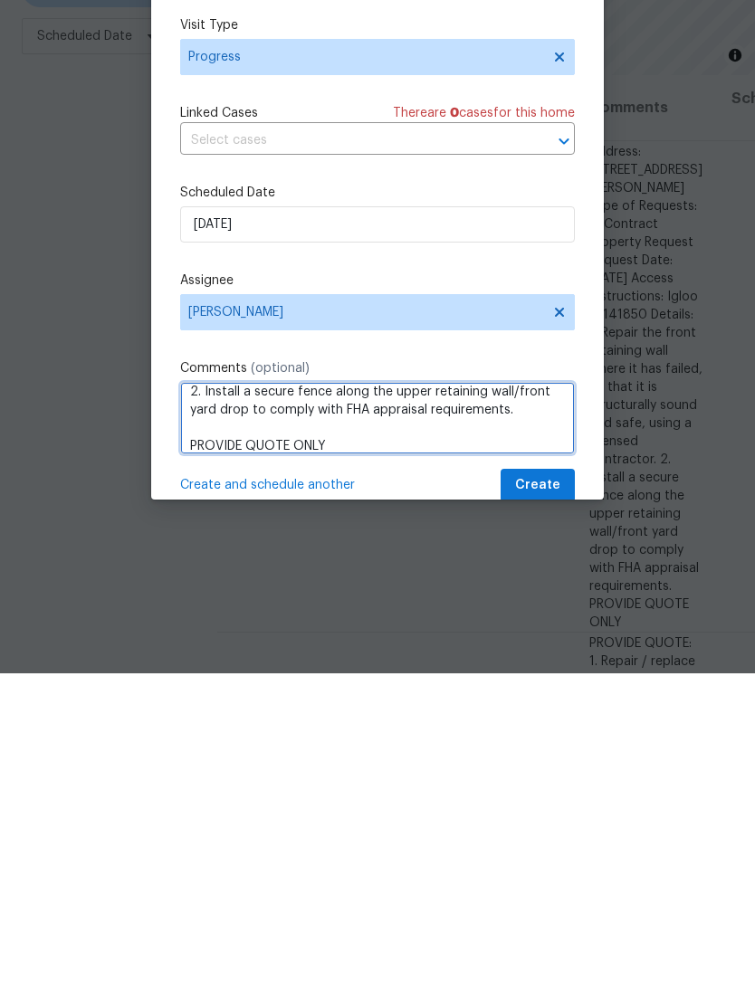
scroll to position [88, 0]
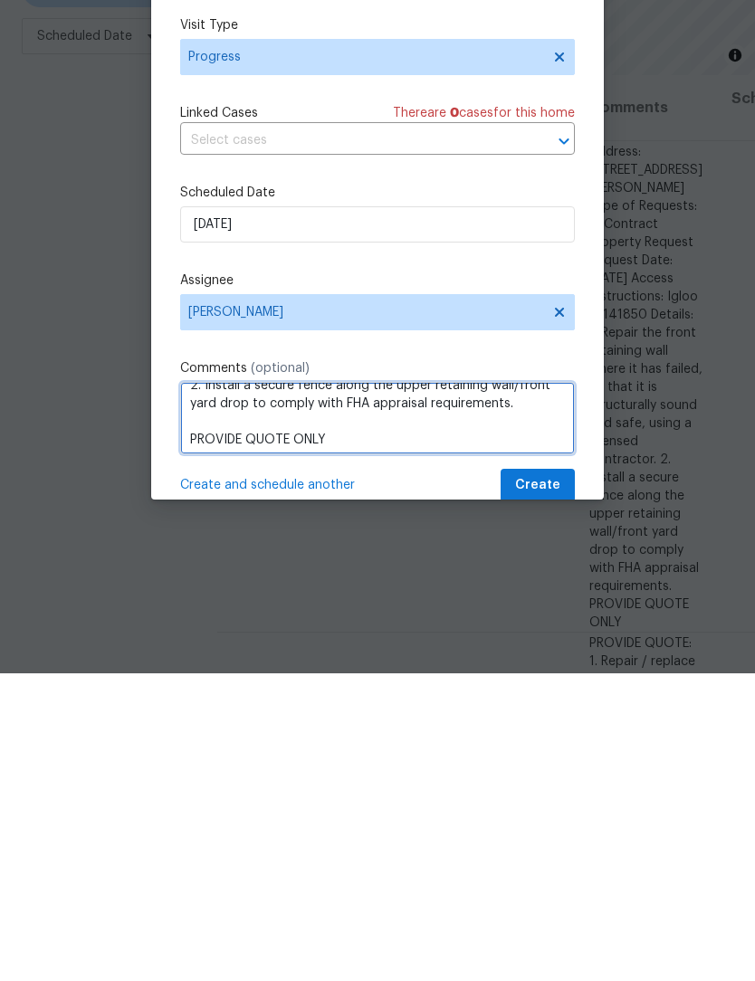
type textarea "PROVIDE QUOTE ONLY Details: 1. Repair the front retaining wall where it has fai…"
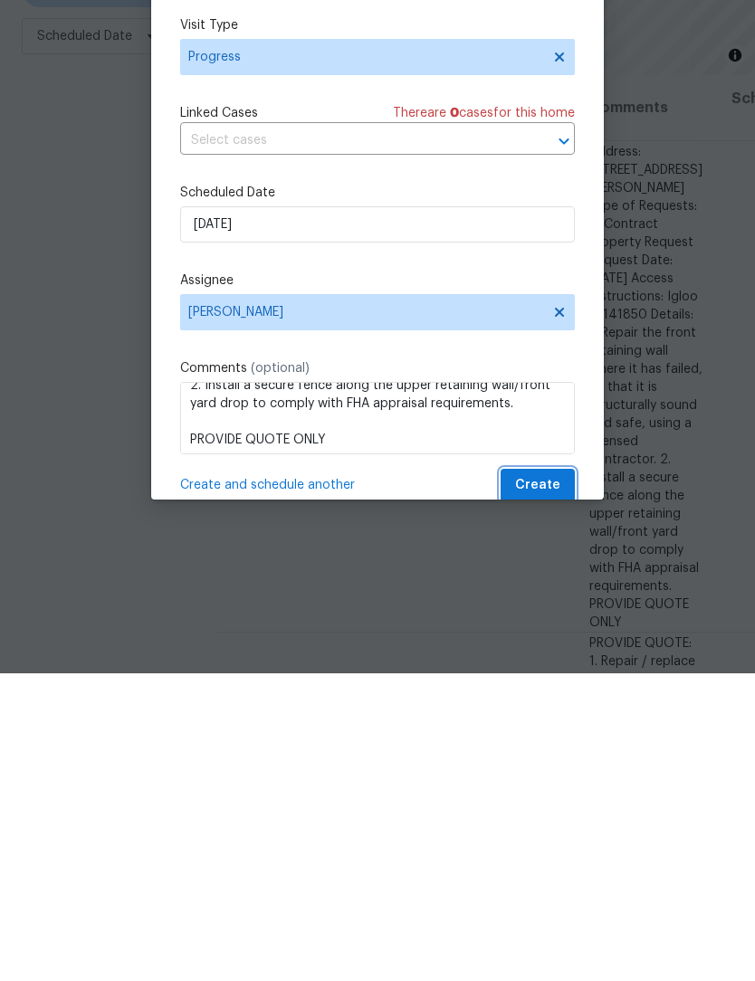
click at [553, 782] on span "Create" at bounding box center [537, 793] width 45 height 23
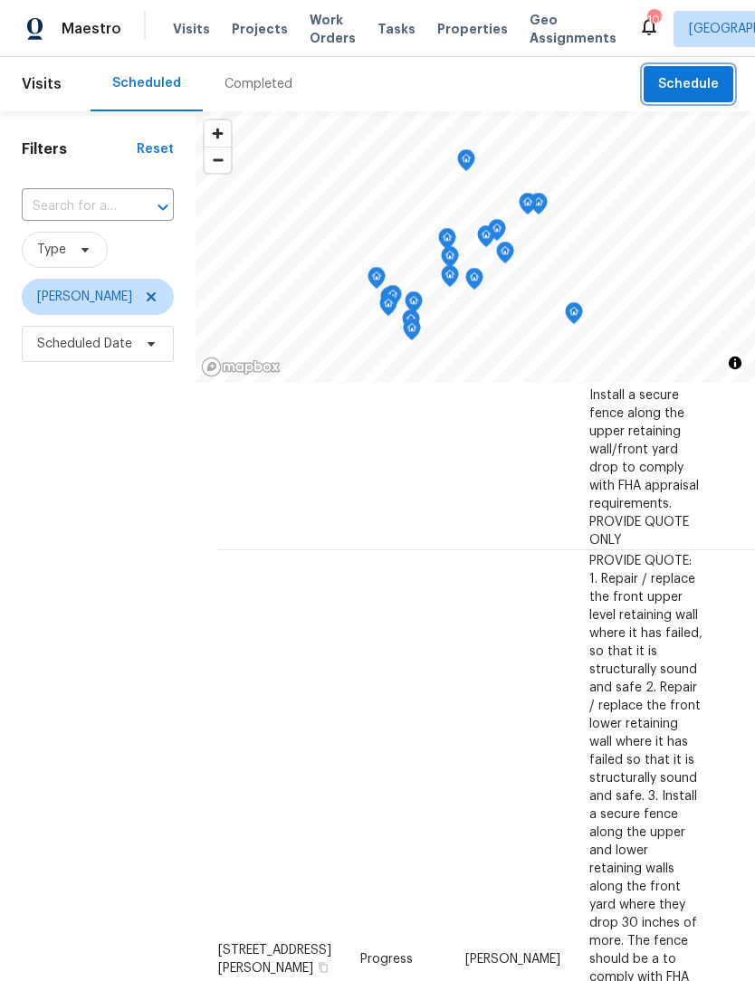
scroll to position [325, 0]
